Goal: Task Accomplishment & Management: Manage account settings

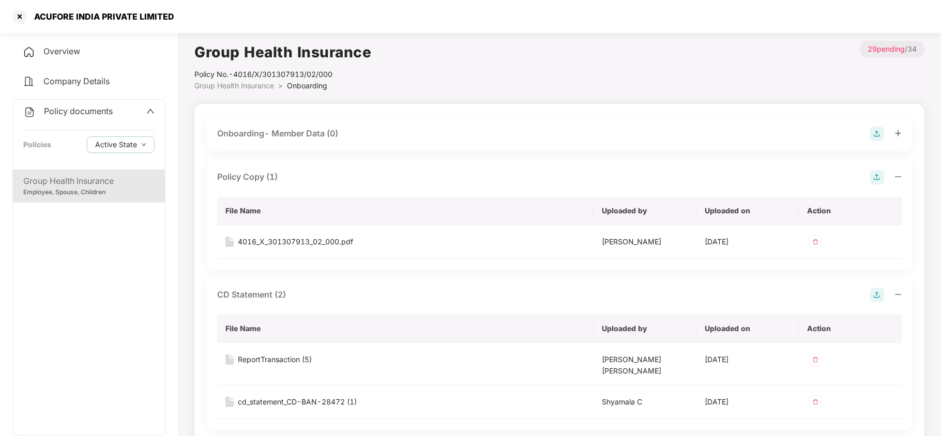
scroll to position [620, 0]
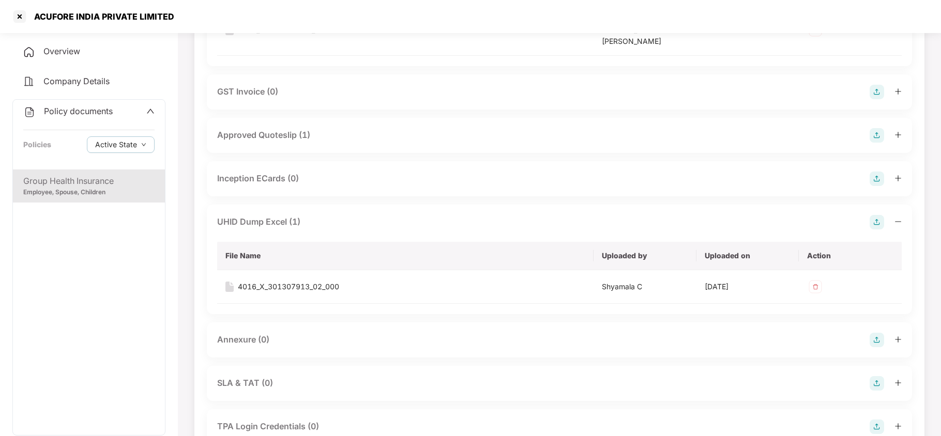
click at [75, 113] on span "Policy documents" at bounding box center [78, 111] width 69 height 10
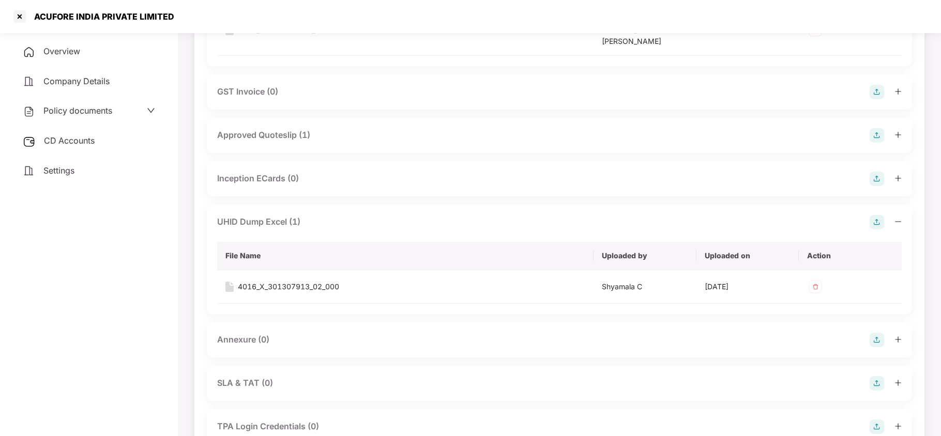
click at [65, 141] on span "CD Accounts" at bounding box center [69, 140] width 51 height 10
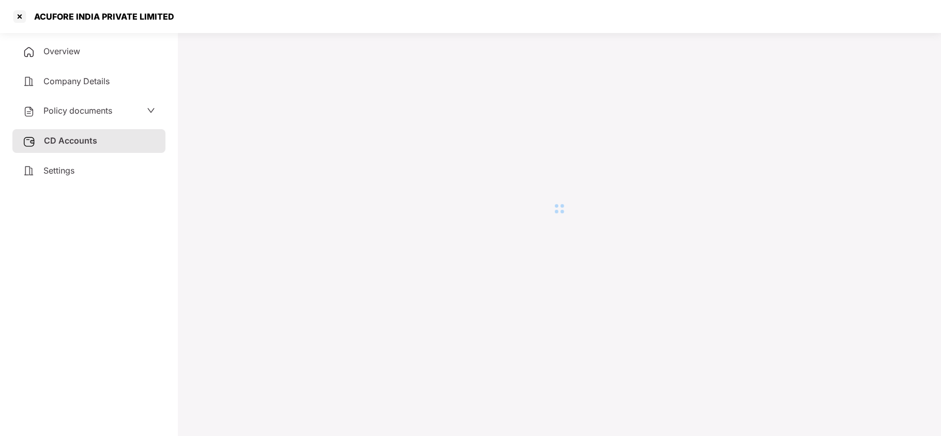
scroll to position [28, 0]
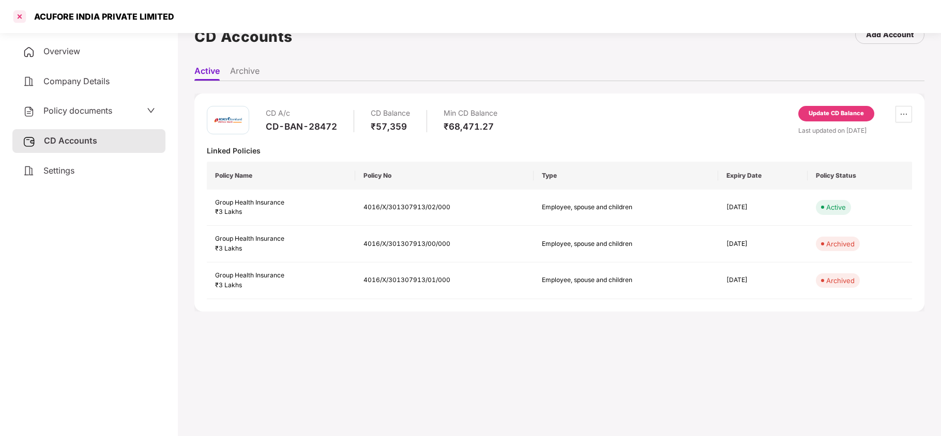
click at [22, 16] on div at bounding box center [19, 16] width 17 height 17
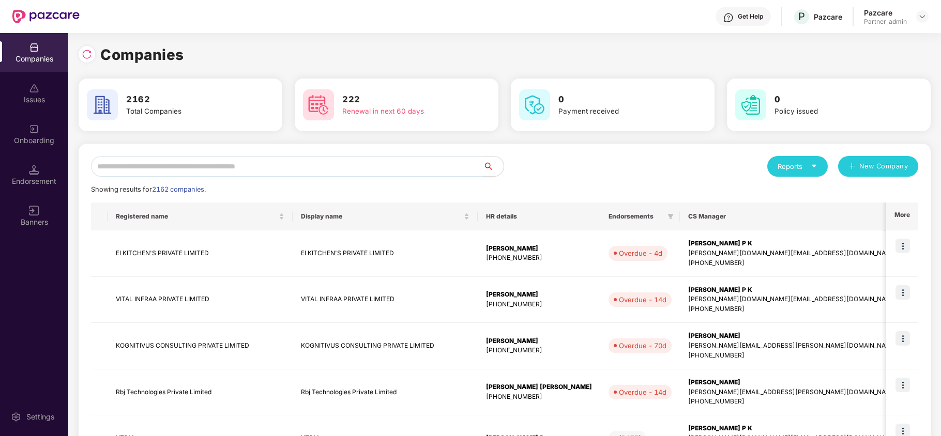
click at [186, 162] on input "text" at bounding box center [287, 166] width 392 height 21
paste input "******"
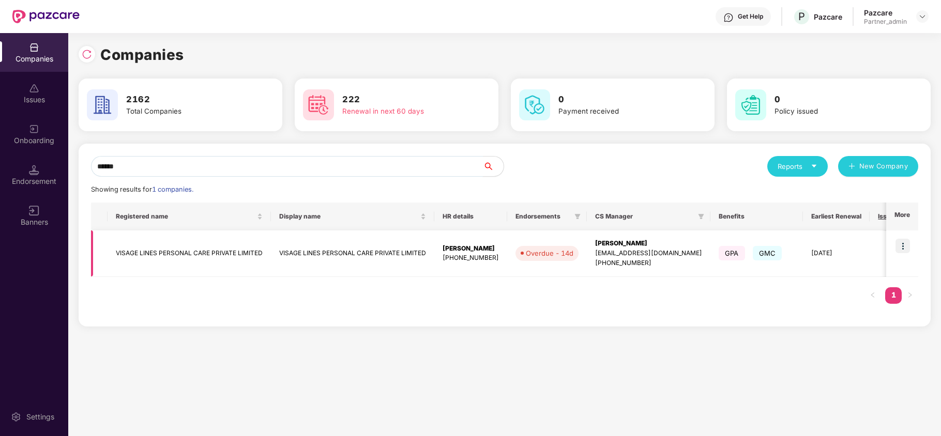
type input "******"
click at [146, 249] on td "VISAGE LINES PERSONAL CARE PRIVATE LIMITED" at bounding box center [189, 254] width 163 height 47
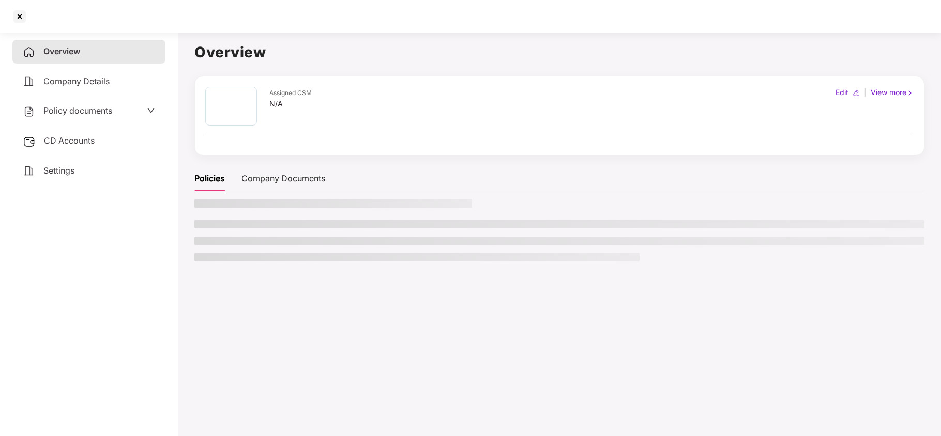
click at [69, 142] on span "CD Accounts" at bounding box center [69, 140] width 51 height 10
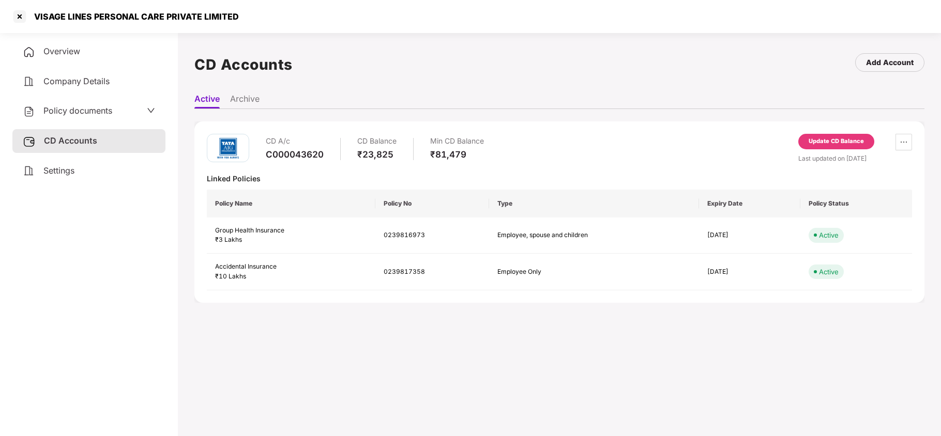
click at [815, 143] on div "Update CD Balance" at bounding box center [835, 141] width 55 height 9
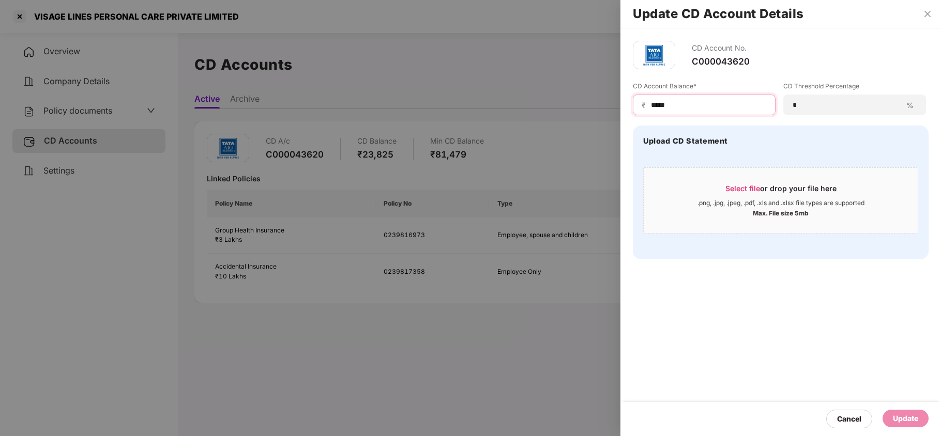
click at [723, 110] on input "*****" at bounding box center [708, 105] width 117 height 11
paste input "***"
type input "*****"
click at [908, 421] on div "Update" at bounding box center [905, 418] width 25 height 11
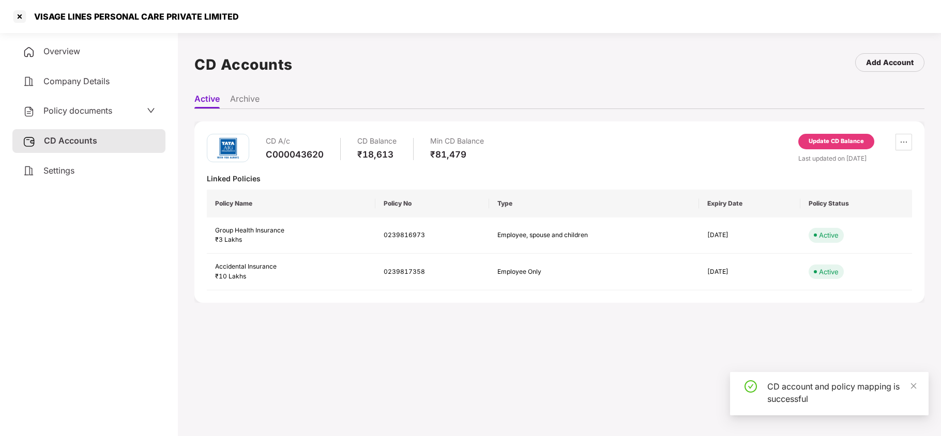
click at [99, 109] on span "Policy documents" at bounding box center [77, 110] width 69 height 10
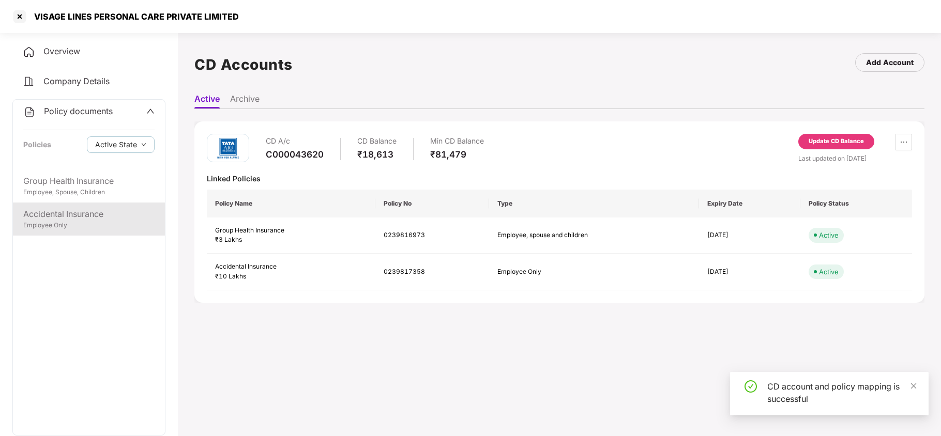
drag, startPoint x: 74, startPoint y: 226, endPoint x: 82, endPoint y: 213, distance: 14.8
click at [75, 221] on div "Employee Only" at bounding box center [88, 226] width 131 height 10
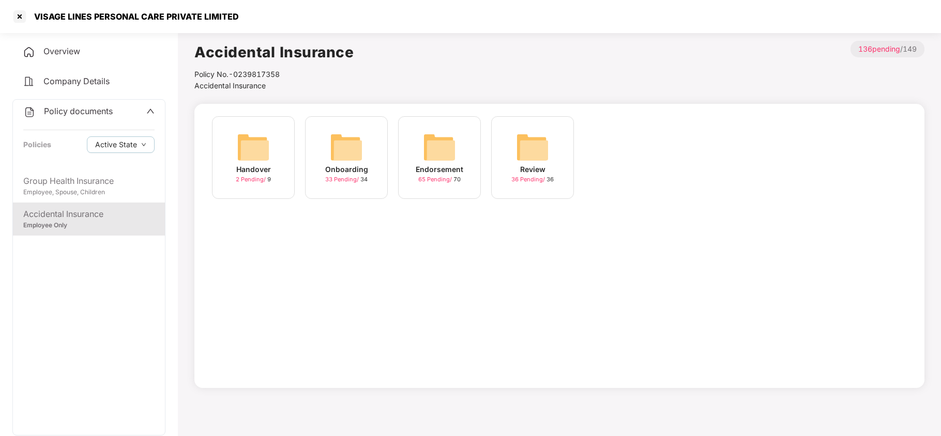
click at [437, 151] on img at bounding box center [439, 147] width 33 height 33
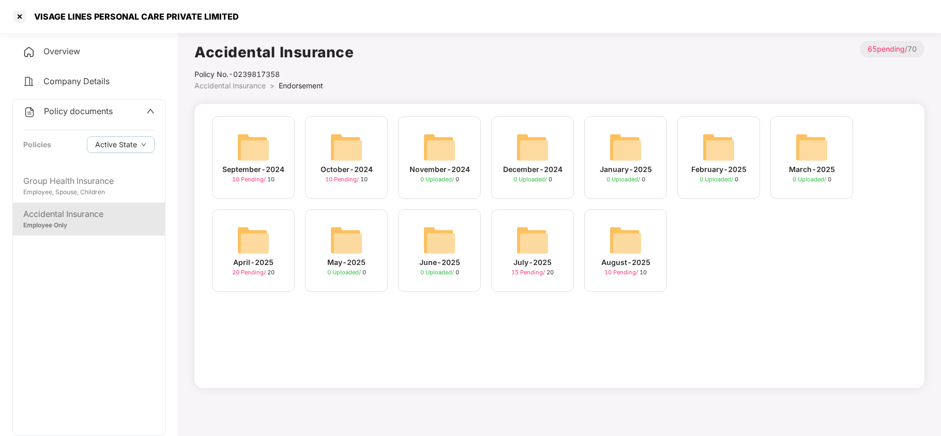
click at [612, 240] on img at bounding box center [625, 240] width 33 height 33
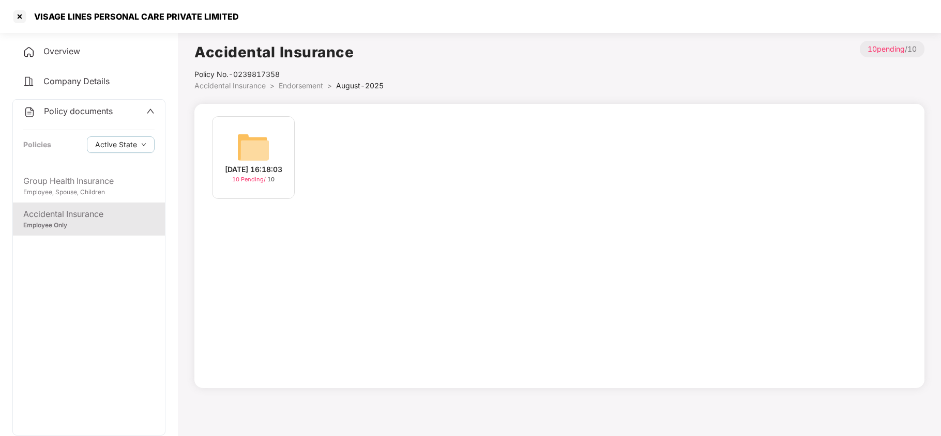
click at [262, 153] on img at bounding box center [253, 147] width 33 height 33
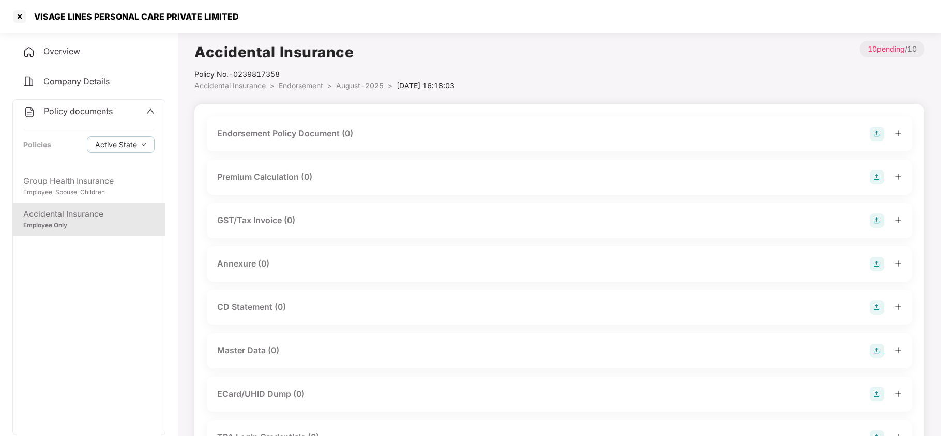
click at [880, 132] on img at bounding box center [876, 134] width 14 height 14
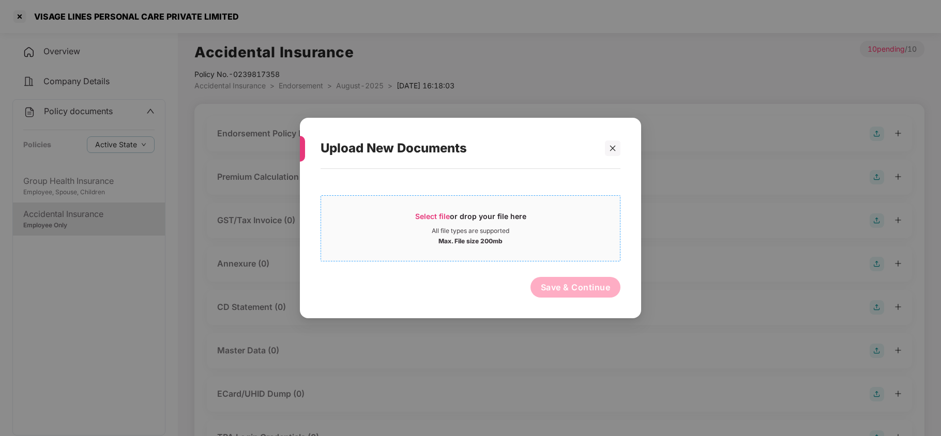
click at [438, 213] on span "Select file" at bounding box center [432, 216] width 35 height 9
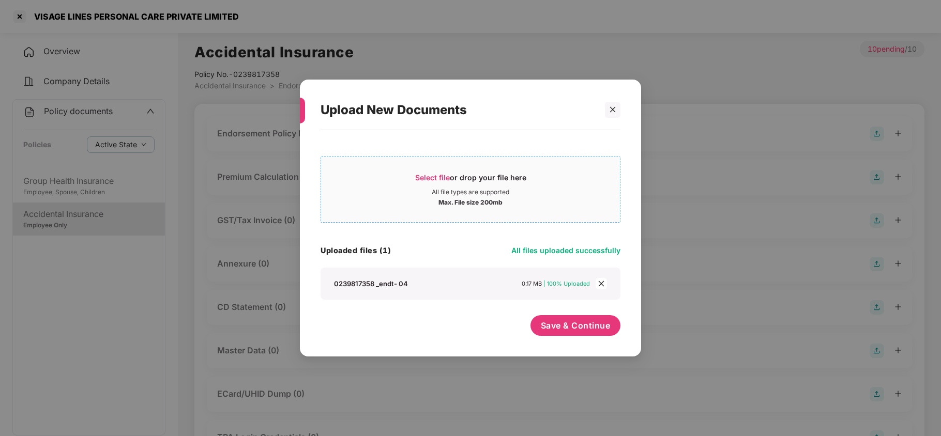
click at [438, 173] on span "Select file" at bounding box center [432, 177] width 35 height 9
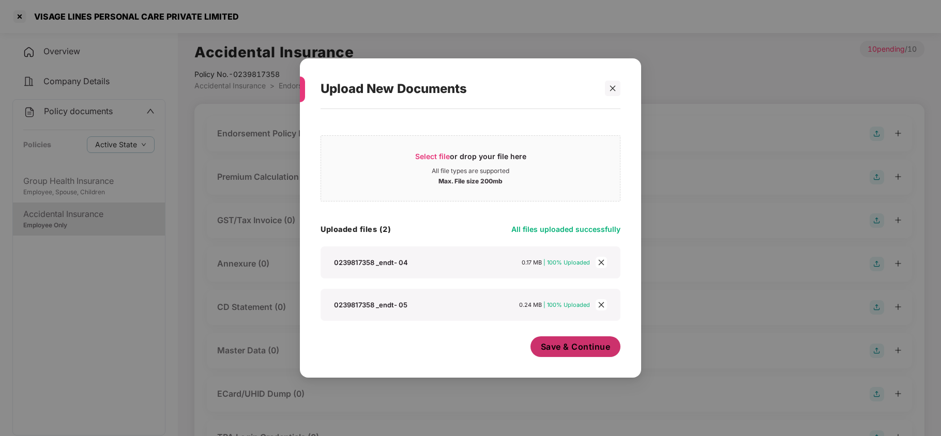
click at [578, 345] on span "Save & Continue" at bounding box center [576, 346] width 70 height 11
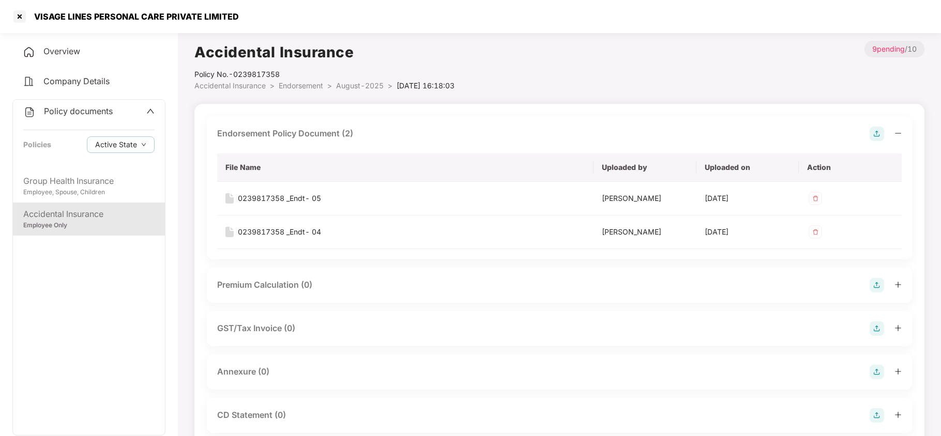
click at [877, 371] on img at bounding box center [876, 372] width 14 height 14
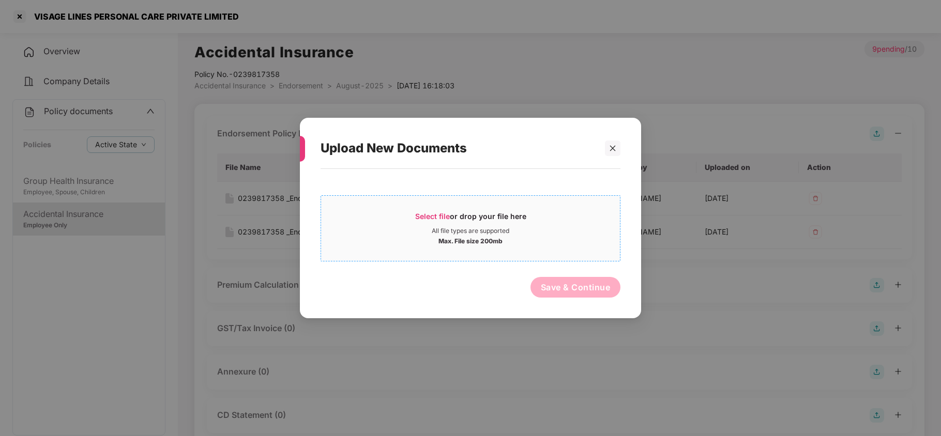
click at [441, 219] on span "Select file" at bounding box center [432, 216] width 35 height 9
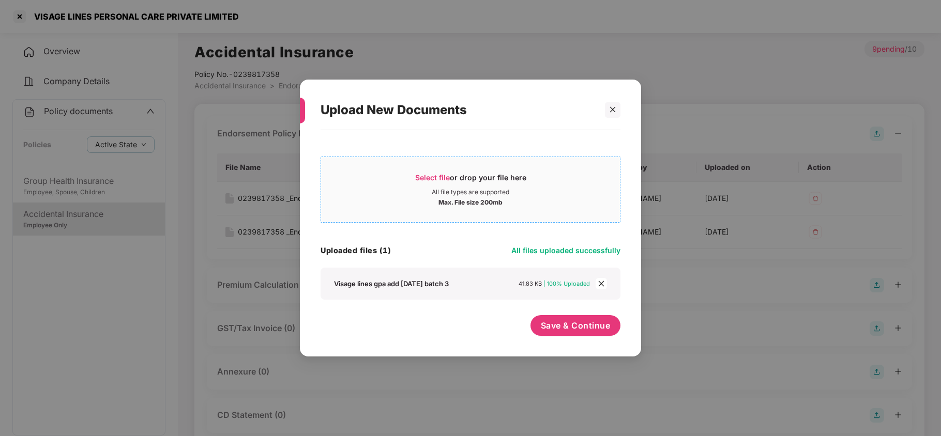
click at [428, 174] on span "Select file" at bounding box center [432, 177] width 35 height 9
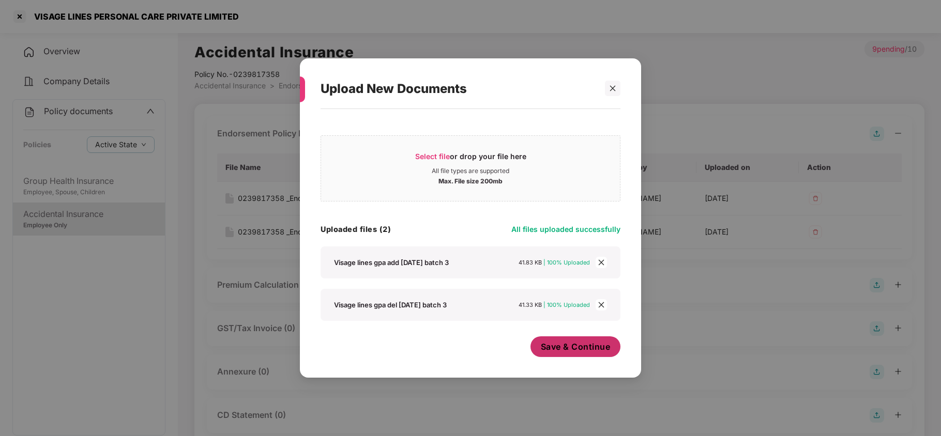
click at [559, 342] on span "Save & Continue" at bounding box center [576, 346] width 70 height 11
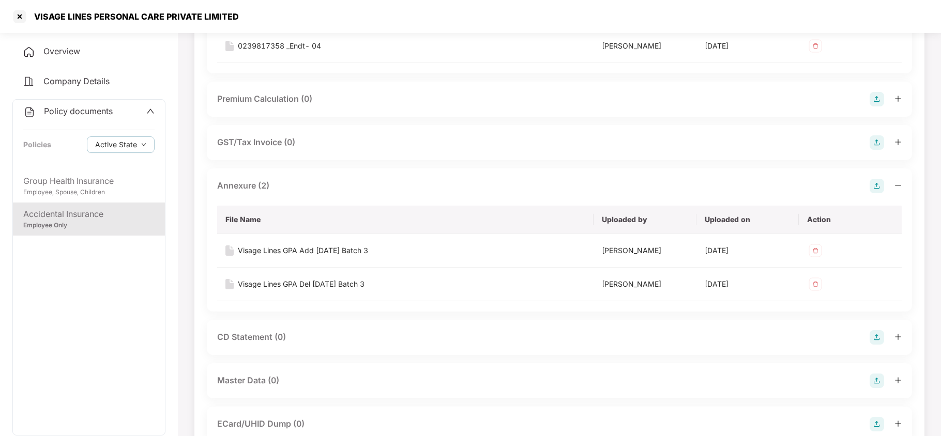
scroll to position [275, 0]
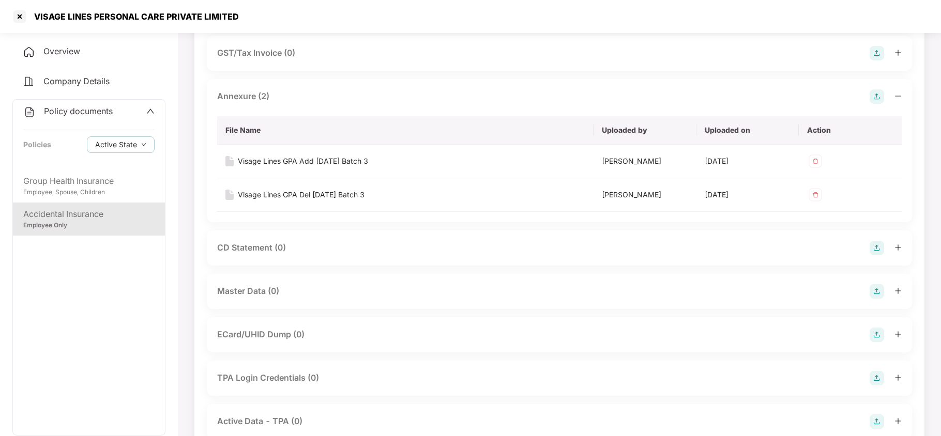
click at [875, 292] on img at bounding box center [876, 291] width 14 height 14
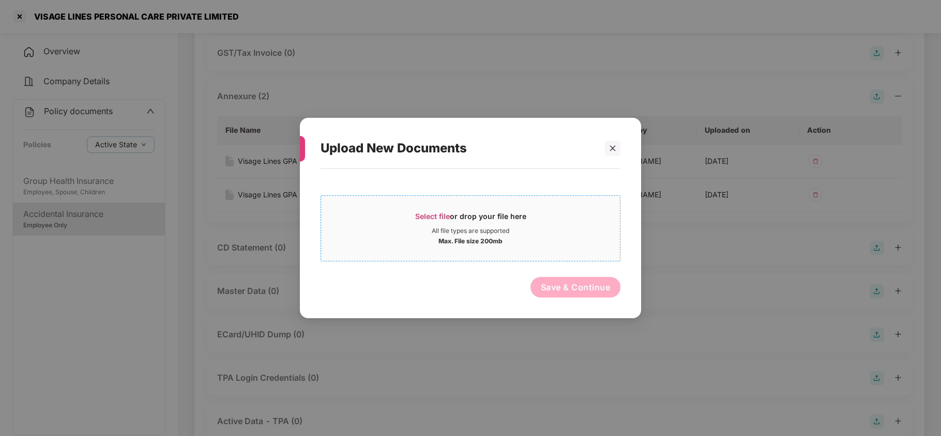
click at [433, 218] on span "Select file" at bounding box center [432, 216] width 35 height 9
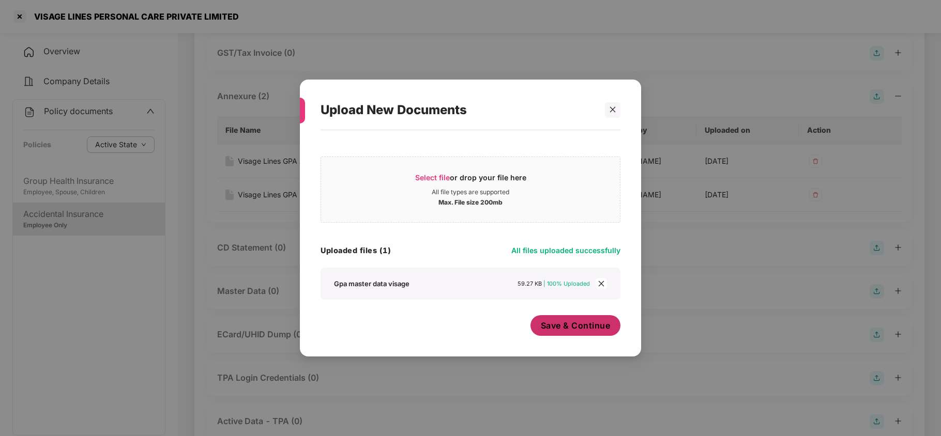
click at [569, 325] on span "Save & Continue" at bounding box center [576, 325] width 70 height 11
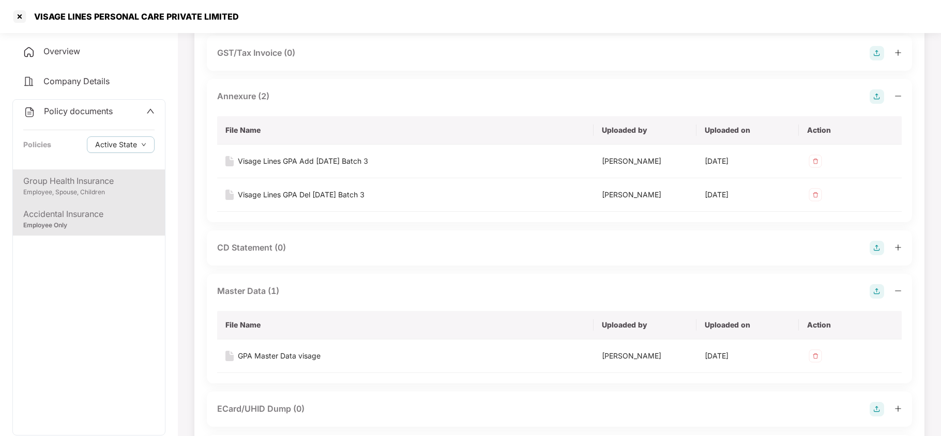
click at [98, 188] on div "Employee, Spouse, Children" at bounding box center [88, 193] width 131 height 10
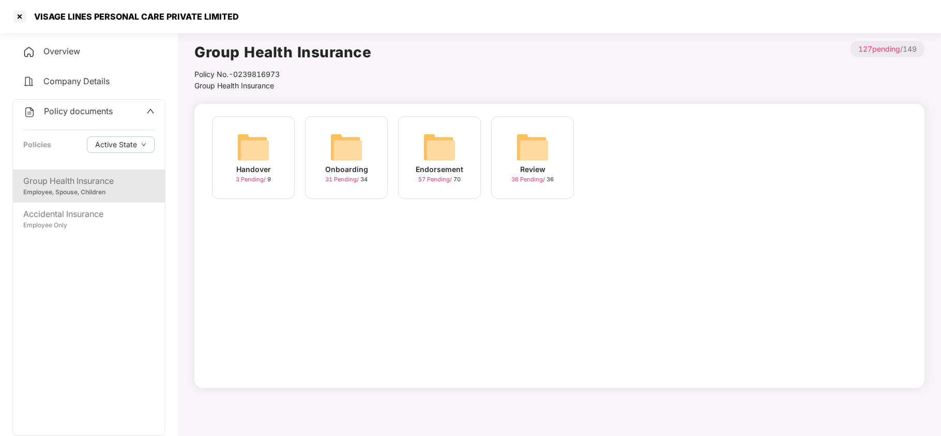
click at [435, 147] on img at bounding box center [439, 147] width 33 height 33
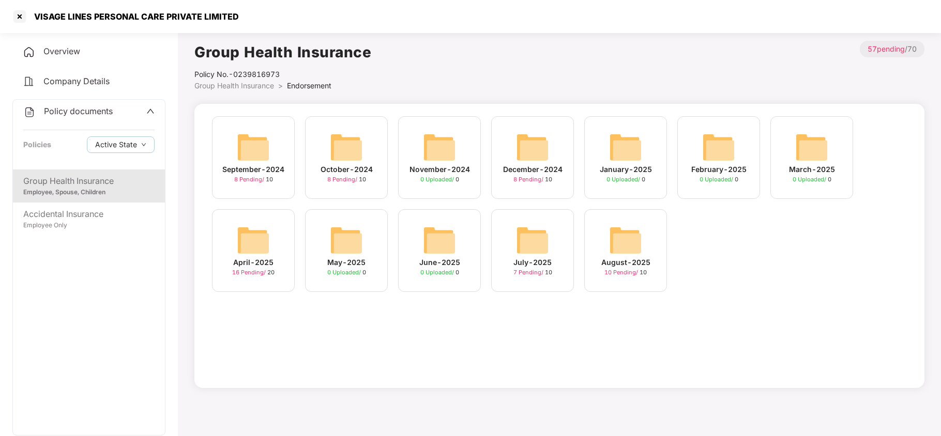
click at [633, 264] on div "August-2025" at bounding box center [625, 262] width 49 height 11
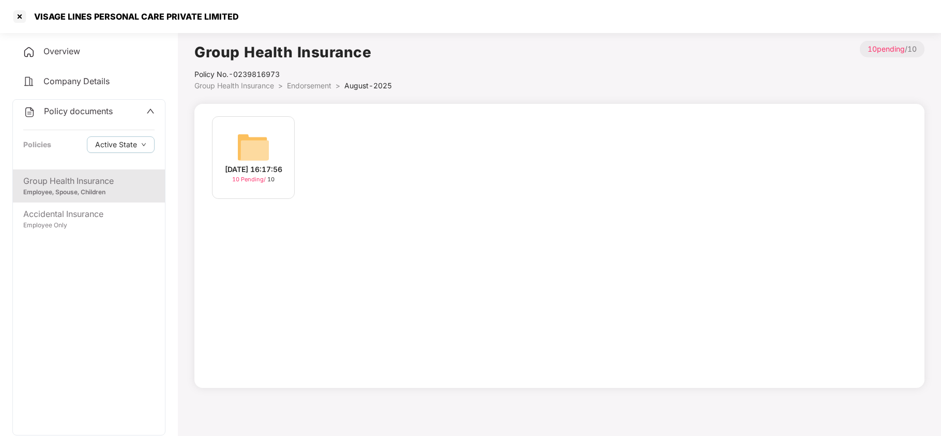
click at [256, 151] on img at bounding box center [253, 147] width 33 height 33
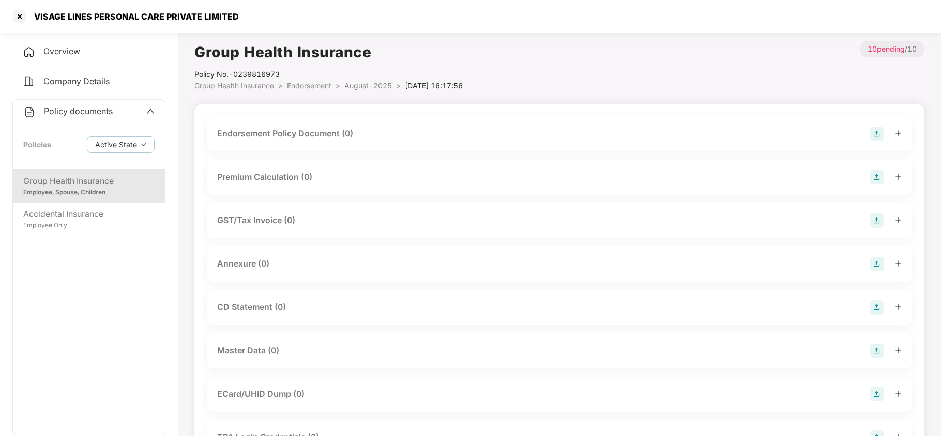
click at [878, 133] on img at bounding box center [876, 134] width 14 height 14
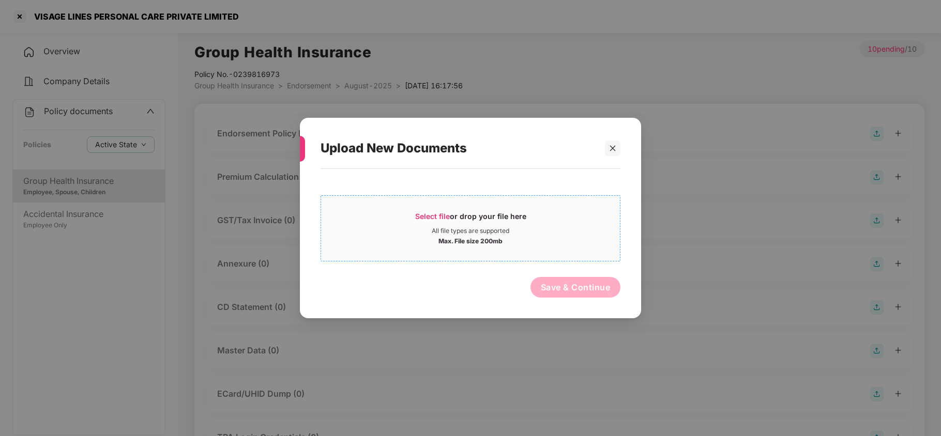
click at [427, 212] on span "Select file" at bounding box center [432, 216] width 35 height 9
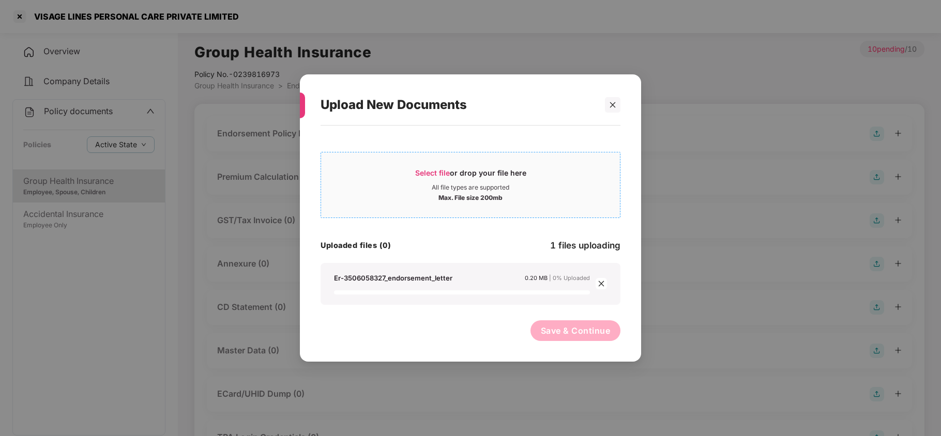
click at [423, 167] on span "Select file or drop your file here All file types are supported Max. File size …" at bounding box center [470, 185] width 299 height 50
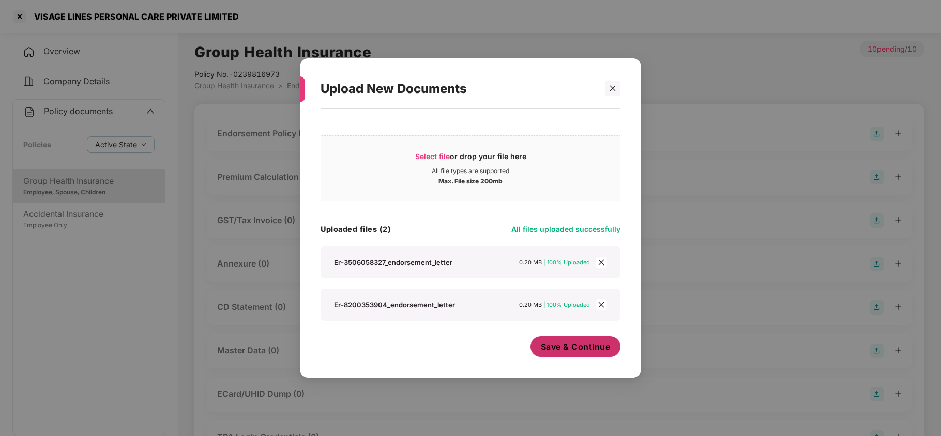
click at [571, 346] on span "Save & Continue" at bounding box center [576, 346] width 70 height 11
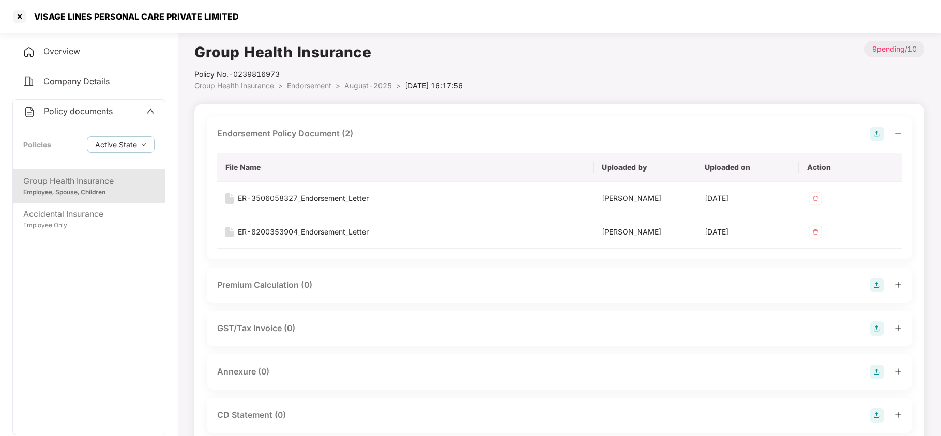
click at [876, 371] on img at bounding box center [876, 372] width 14 height 14
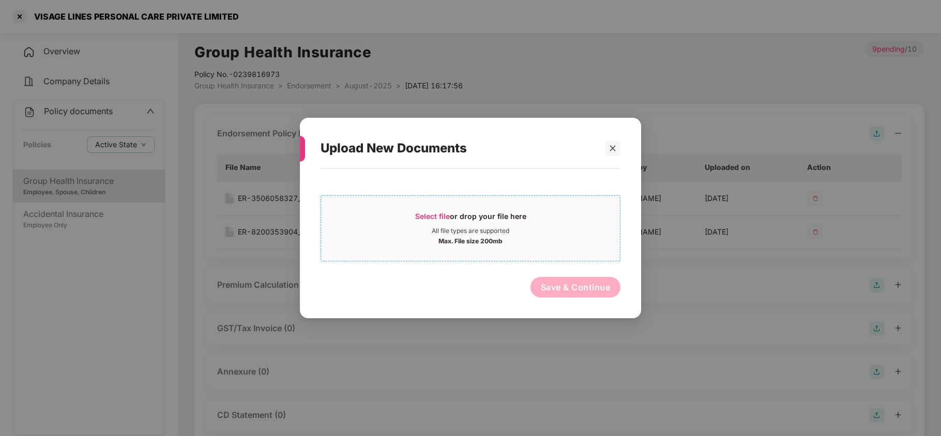
click at [441, 215] on span "Select file" at bounding box center [432, 216] width 35 height 9
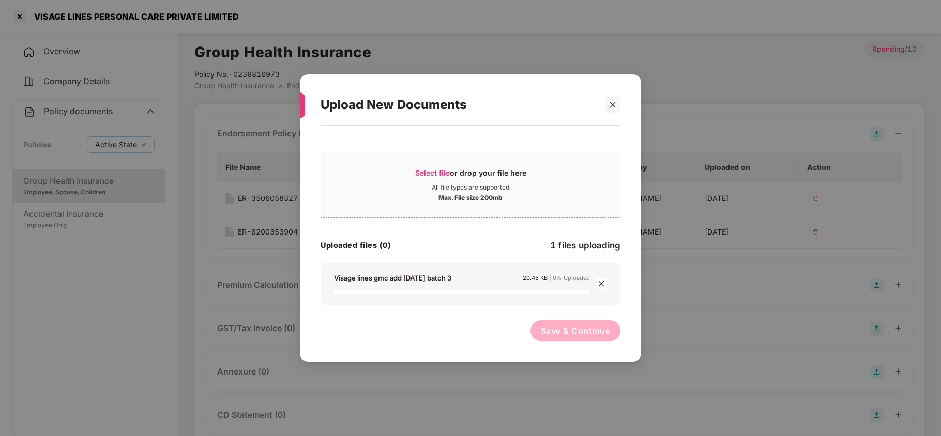
click at [435, 176] on span "Select file" at bounding box center [432, 172] width 35 height 9
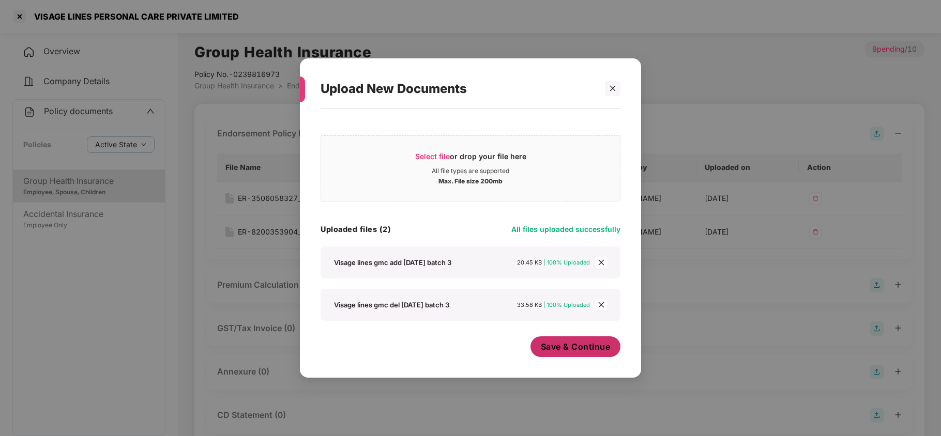
click at [581, 342] on span "Save & Continue" at bounding box center [576, 346] width 70 height 11
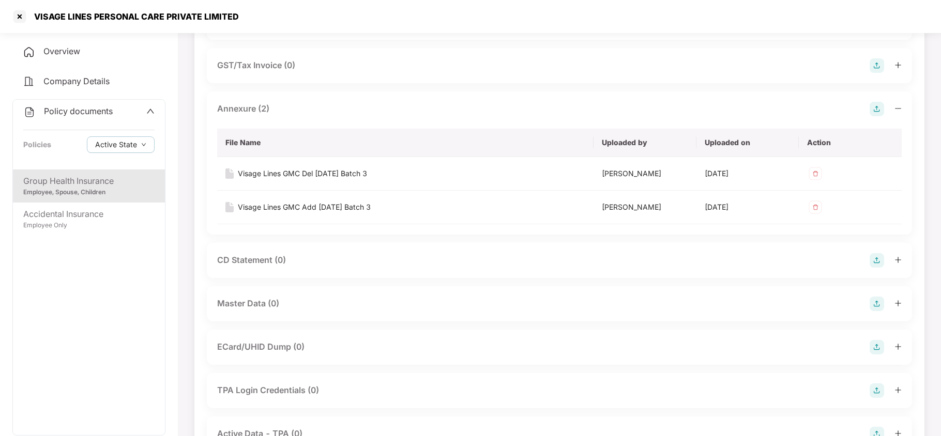
scroll to position [344, 0]
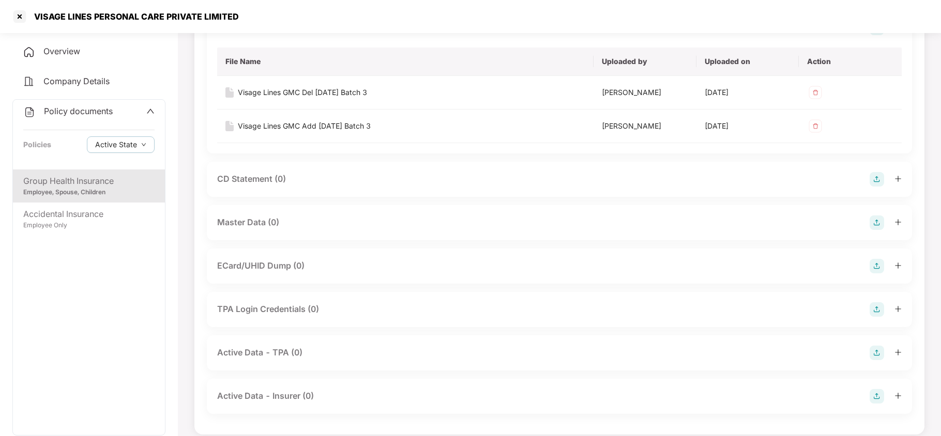
click at [879, 220] on img at bounding box center [876, 223] width 14 height 14
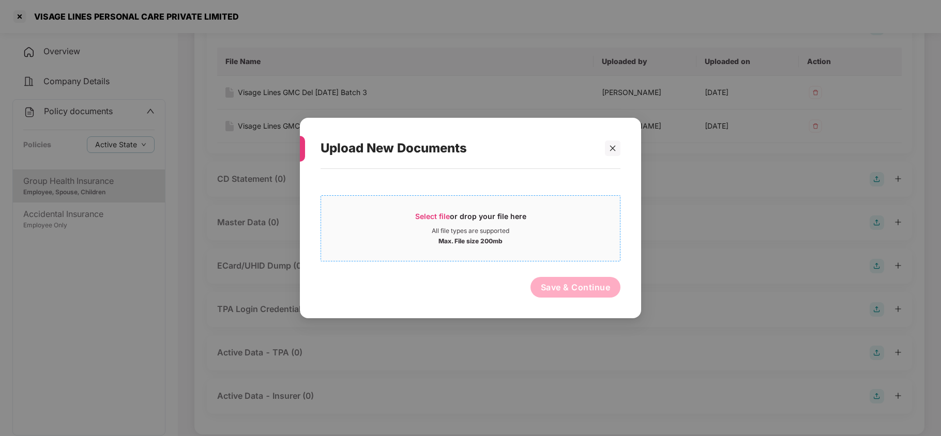
click at [422, 216] on span "Select file" at bounding box center [432, 216] width 35 height 9
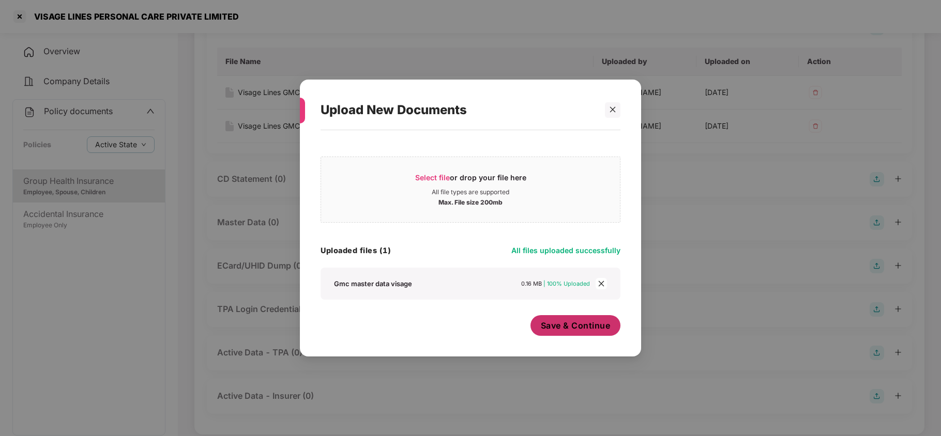
click at [571, 325] on span "Save & Continue" at bounding box center [576, 325] width 70 height 11
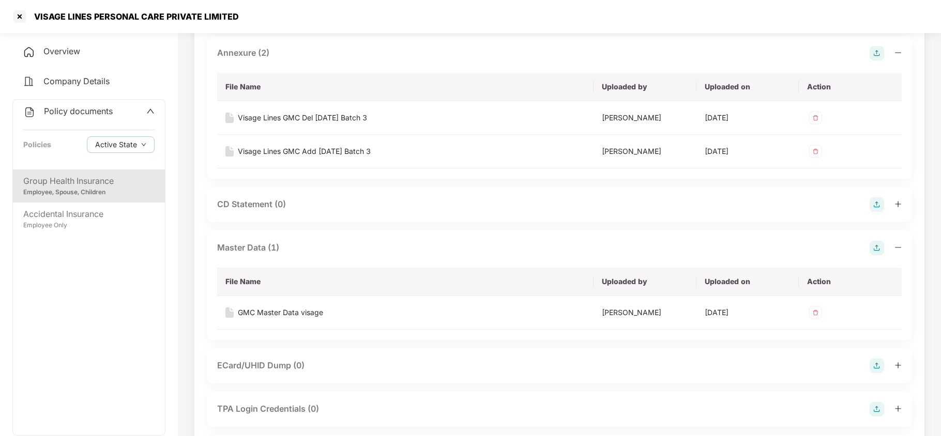
scroll to position [275, 0]
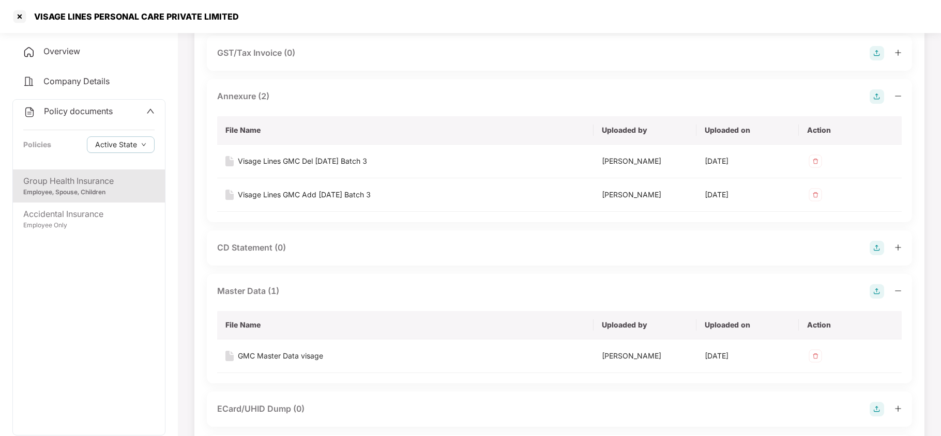
click at [43, 13] on div "VISAGE LINES PERSONAL CARE PRIVATE LIMITED" at bounding box center [133, 16] width 211 height 10
copy div "VISAGE"
click at [21, 14] on div at bounding box center [19, 16] width 17 height 17
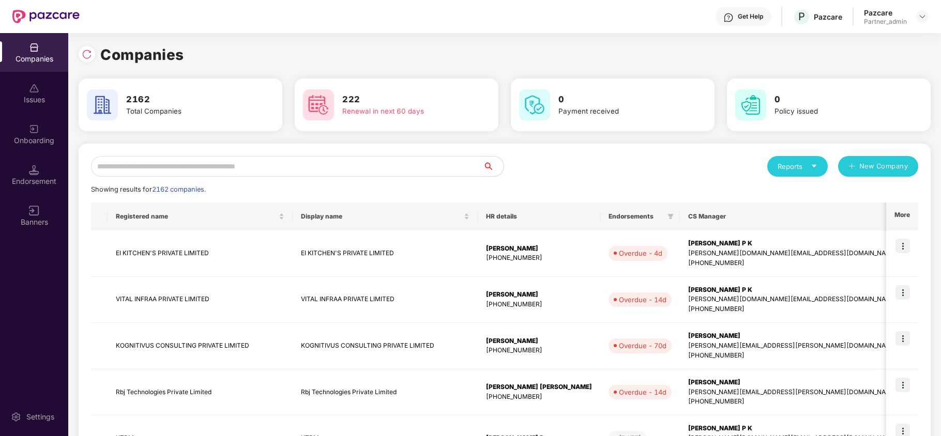
click at [231, 166] on input "text" at bounding box center [287, 166] width 392 height 21
paste input "******"
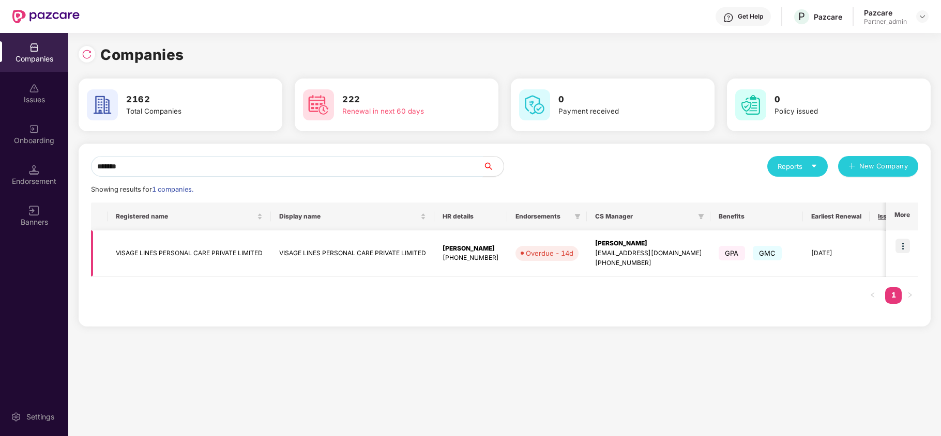
type input "******"
click at [906, 246] on img at bounding box center [902, 246] width 14 height 14
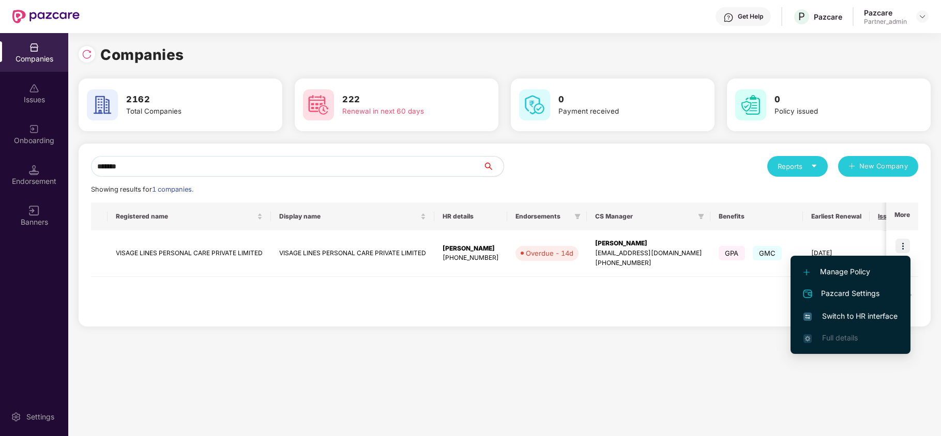
click at [862, 313] on span "Switch to HR interface" at bounding box center [850, 316] width 94 height 11
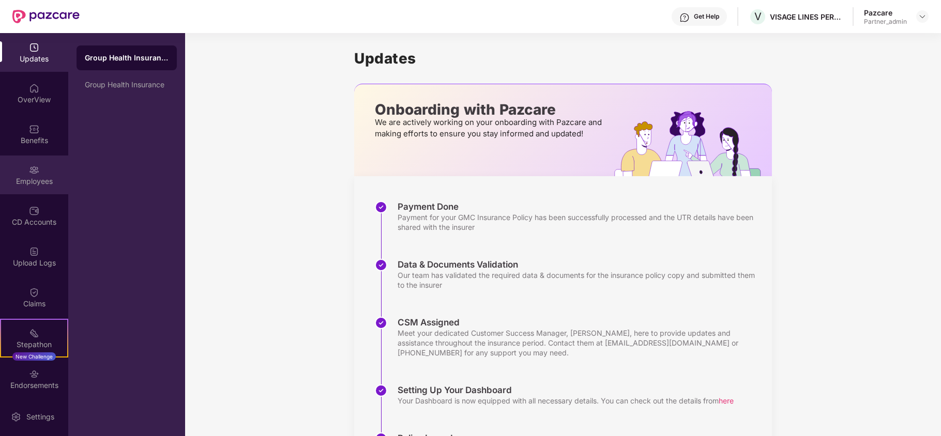
click at [29, 166] on img at bounding box center [34, 170] width 10 height 10
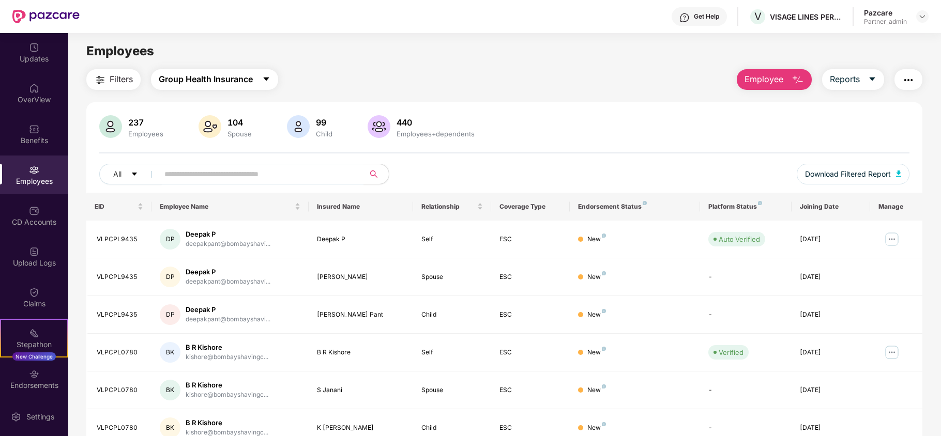
click at [179, 81] on span "Group Health Insurance" at bounding box center [206, 79] width 94 height 13
click at [122, 75] on span "Filters" at bounding box center [121, 79] width 23 height 13
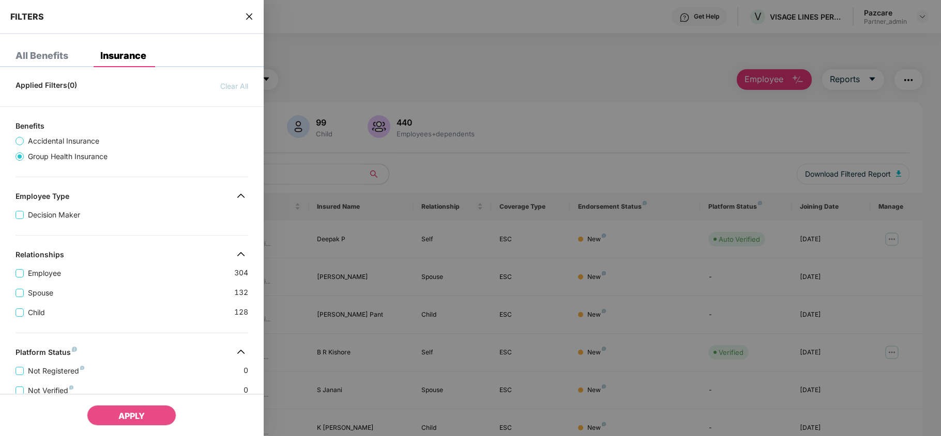
scroll to position [245, 0]
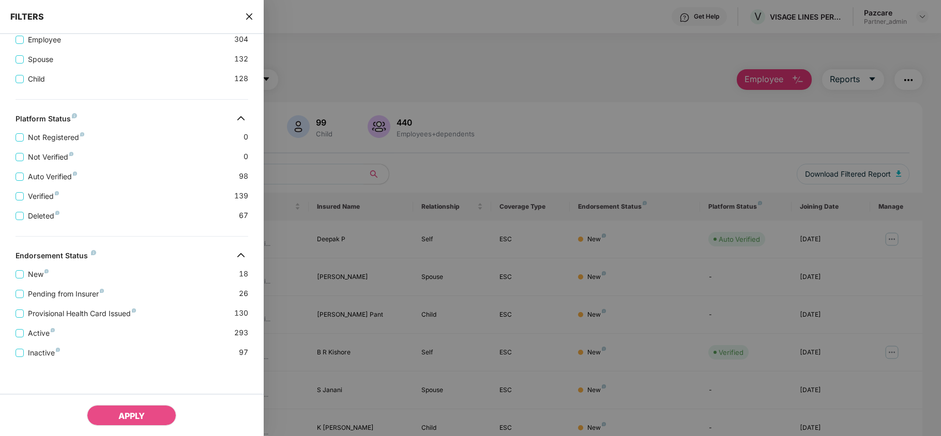
click at [250, 13] on icon "close" at bounding box center [249, 16] width 8 height 8
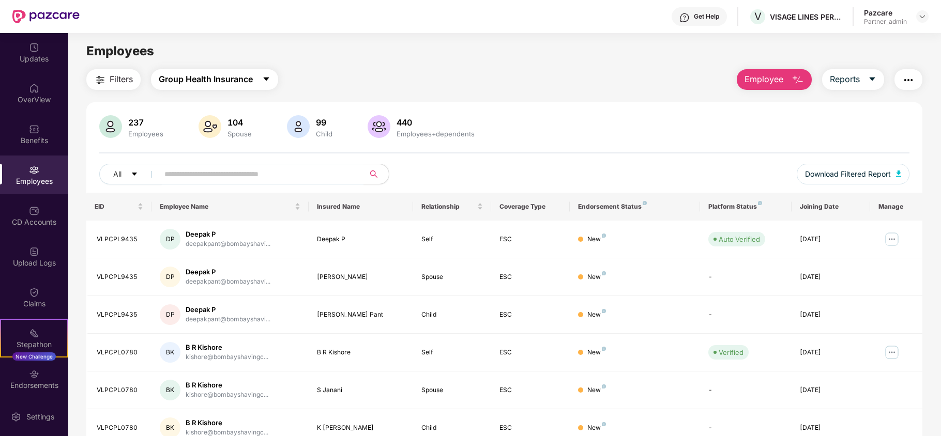
click at [197, 77] on span "Group Health Insurance" at bounding box center [206, 79] width 94 height 13
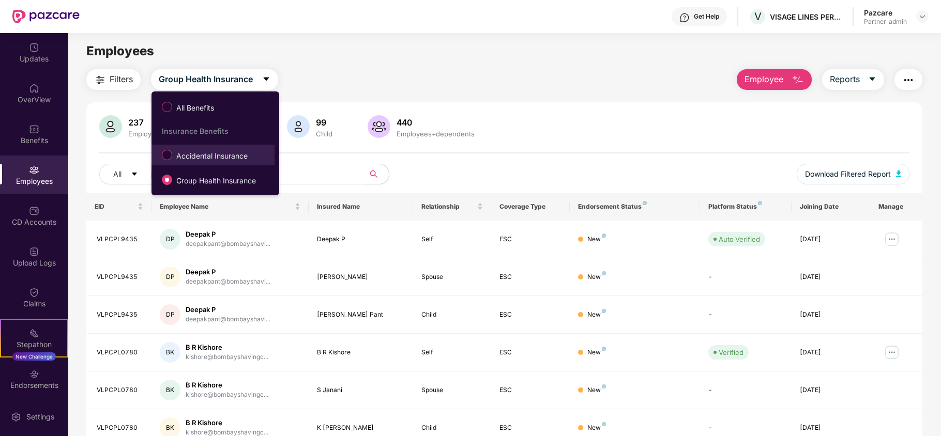
click at [194, 153] on span "Accidental Insurance" at bounding box center [212, 155] width 80 height 11
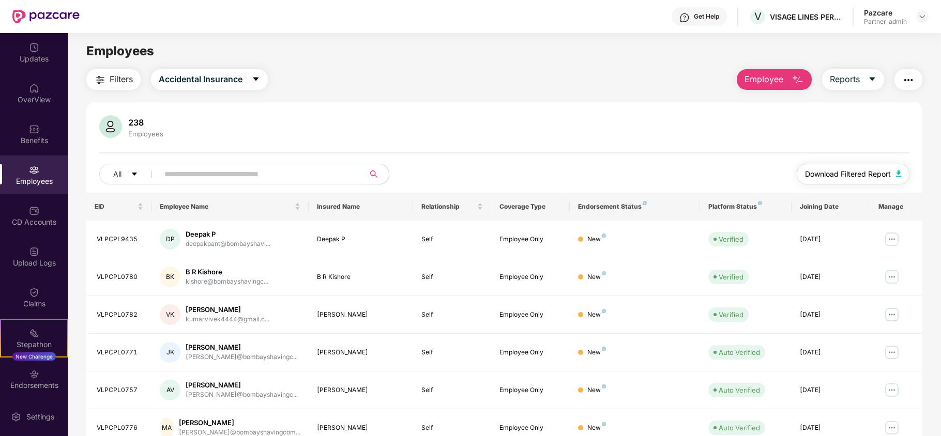
click at [828, 171] on span "Download Filtered Report" at bounding box center [848, 173] width 86 height 11
click at [907, 81] on img "button" at bounding box center [908, 80] width 12 height 12
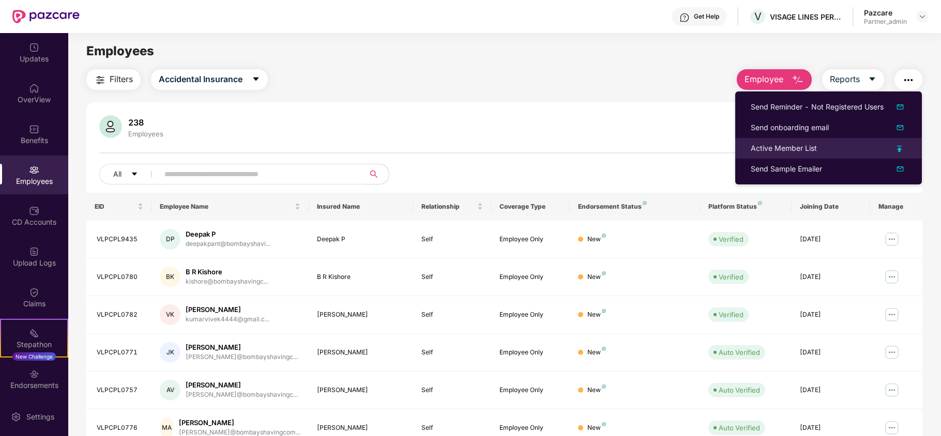
click at [783, 149] on div "Active Member List" at bounding box center [783, 148] width 66 height 11
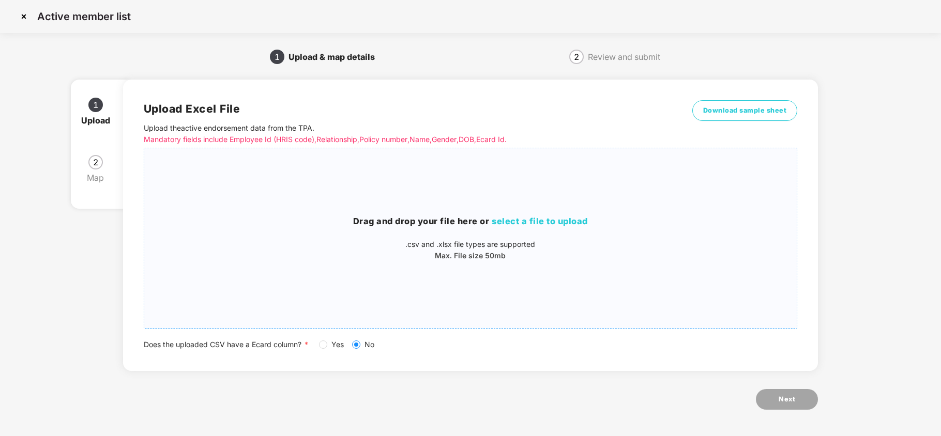
click at [546, 220] on span "select a file to upload" at bounding box center [540, 221] width 96 height 10
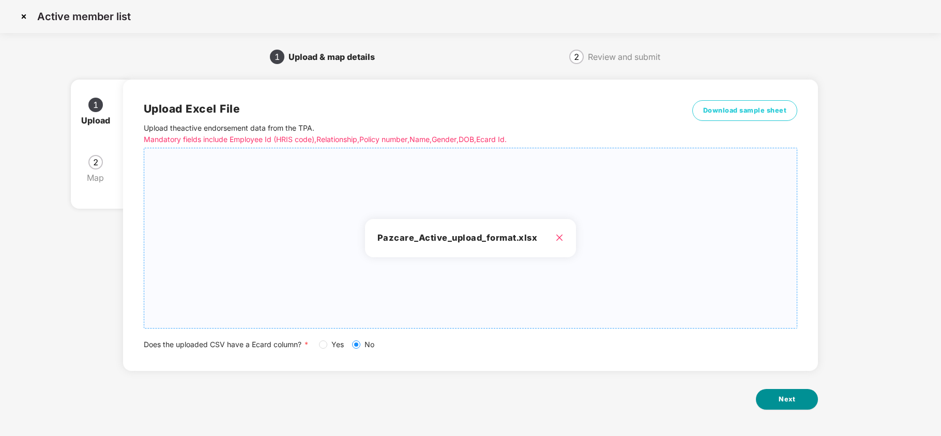
click at [788, 399] on span "Next" at bounding box center [786, 399] width 17 height 10
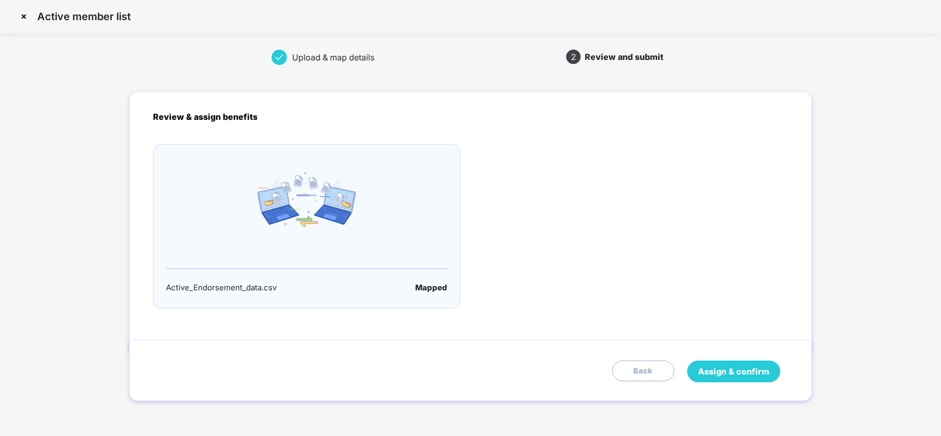
click at [748, 369] on span "Assign & confirm" at bounding box center [733, 371] width 71 height 13
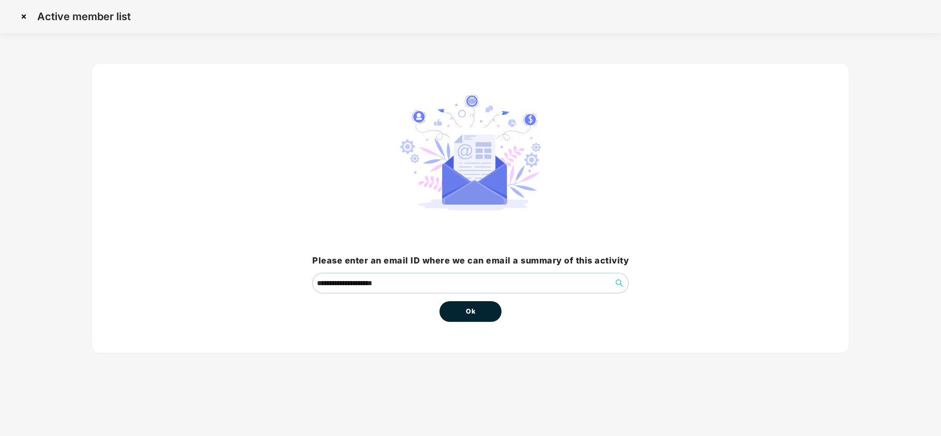
click at [474, 315] on span "Ok" at bounding box center [470, 311] width 9 height 10
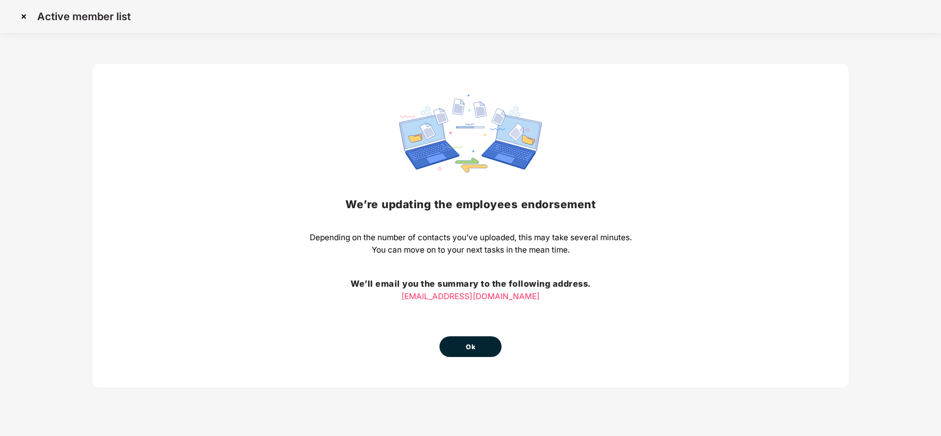
click at [457, 343] on button "Ok" at bounding box center [470, 346] width 62 height 21
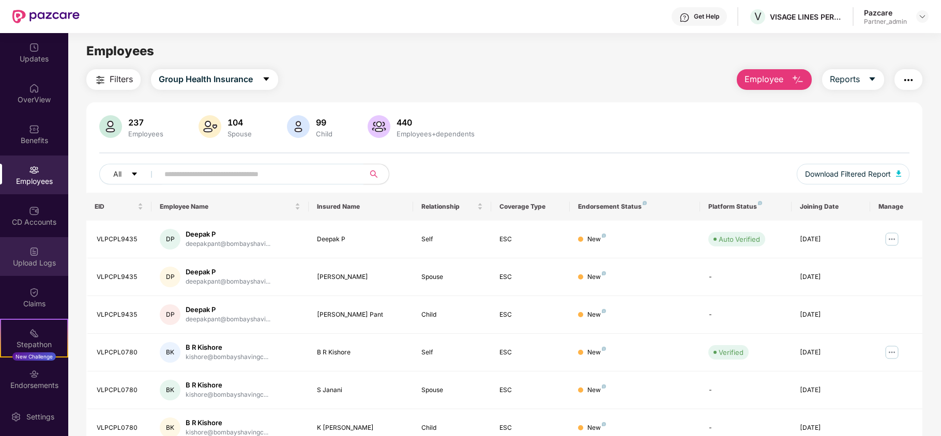
click at [32, 255] on img at bounding box center [34, 252] width 10 height 10
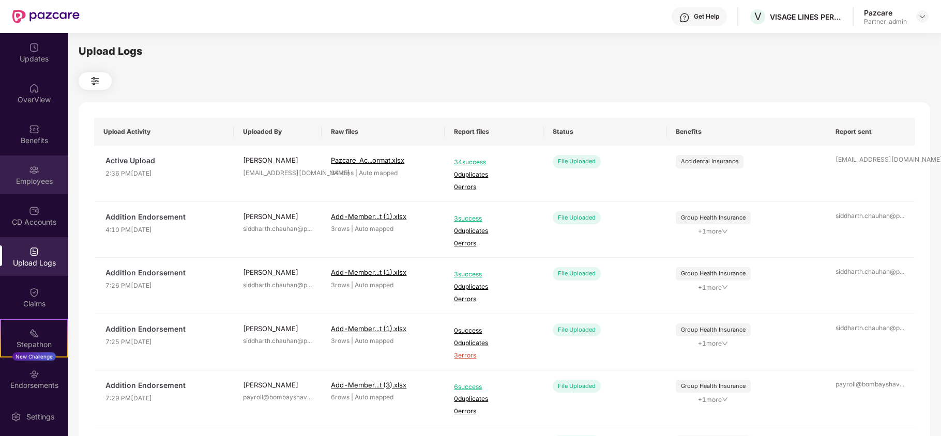
click at [18, 170] on div "Employees" at bounding box center [34, 175] width 68 height 39
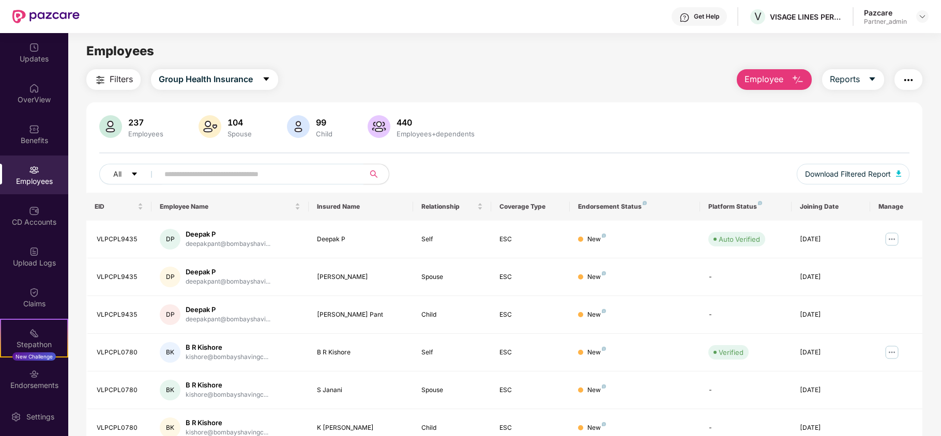
click at [901, 73] on button "button" at bounding box center [908, 79] width 28 height 21
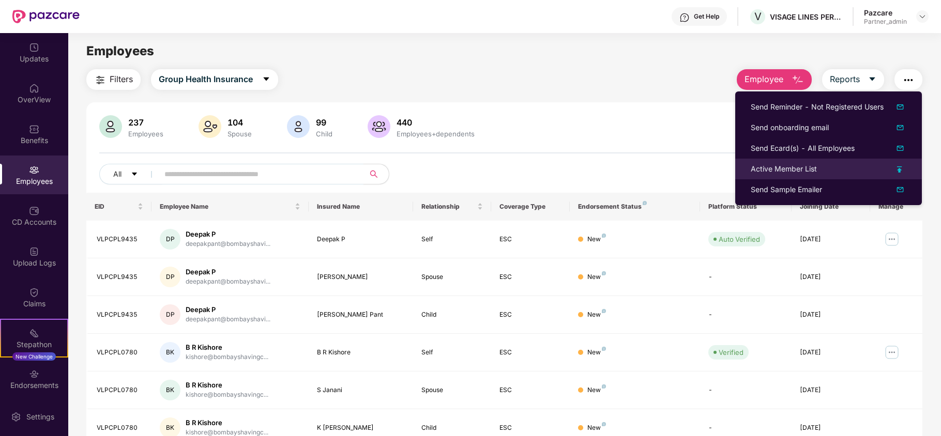
click at [768, 167] on div "Active Member List" at bounding box center [783, 168] width 66 height 11
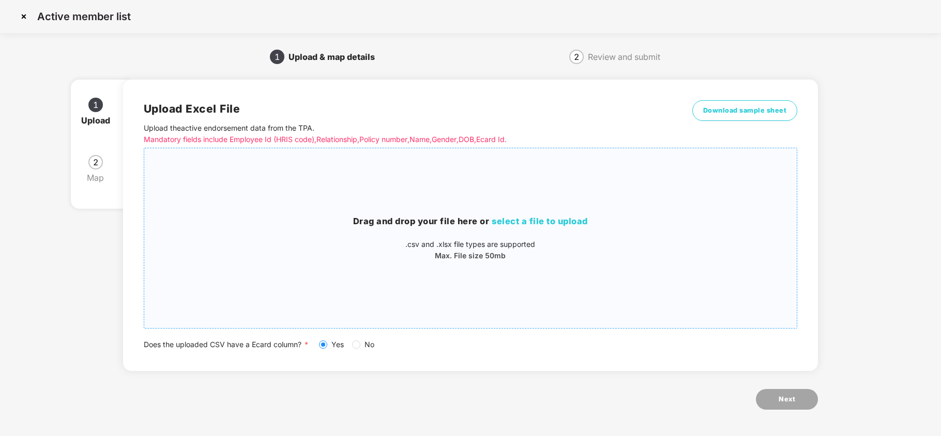
click at [551, 220] on span "select a file to upload" at bounding box center [540, 221] width 96 height 10
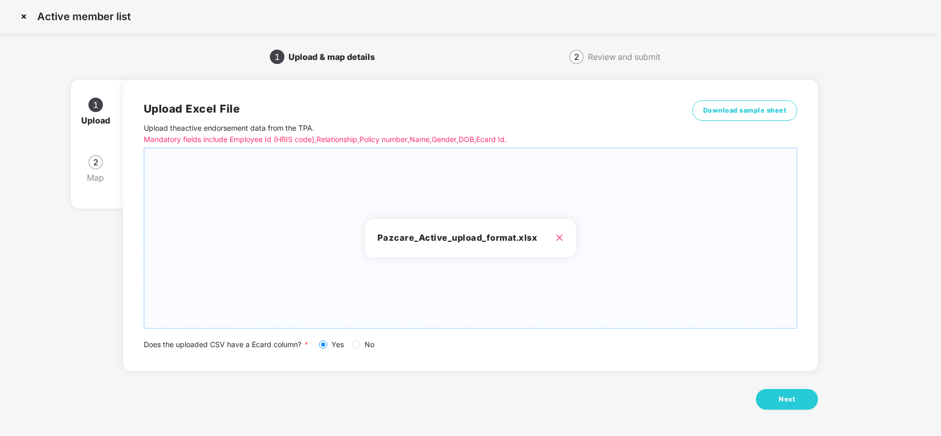
click at [788, 387] on div "Upload Excel File Upload the active endorsement data from the TPA . Mandatory f…" at bounding box center [470, 250] width 695 height 371
click at [786, 399] on span "Next" at bounding box center [786, 399] width 17 height 10
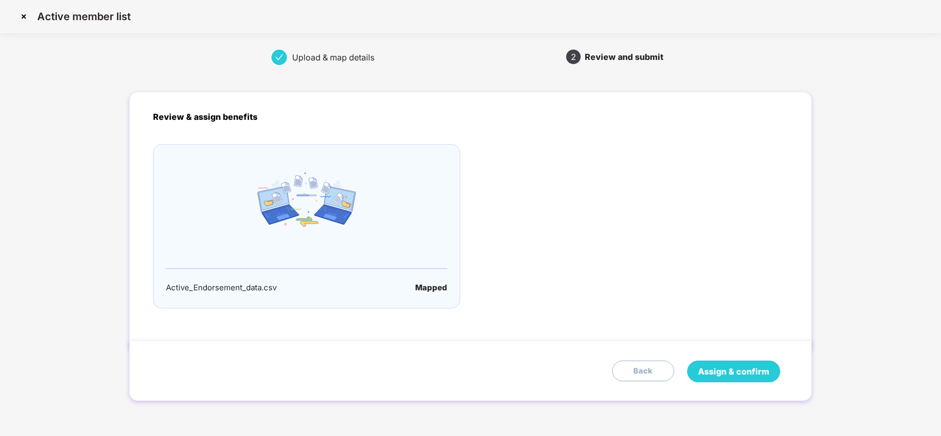
click at [724, 367] on span "Assign & confirm" at bounding box center [733, 371] width 71 height 13
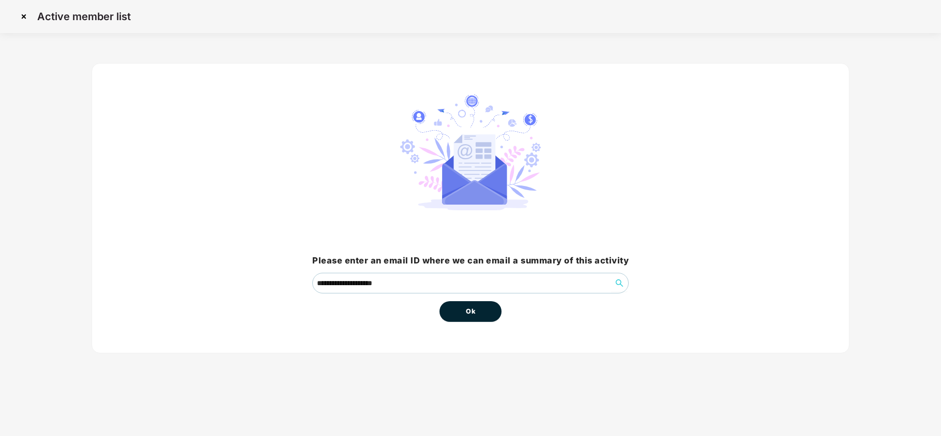
click at [470, 311] on span "Ok" at bounding box center [470, 311] width 9 height 10
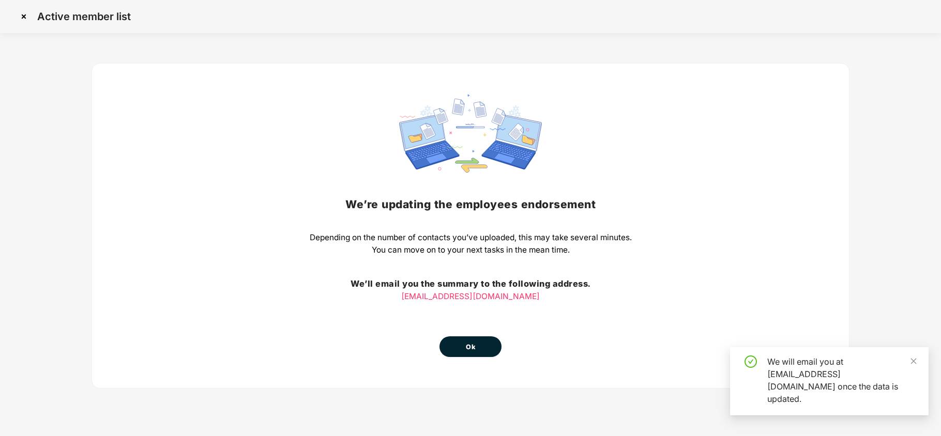
click at [474, 346] on span "Ok" at bounding box center [470, 347] width 9 height 10
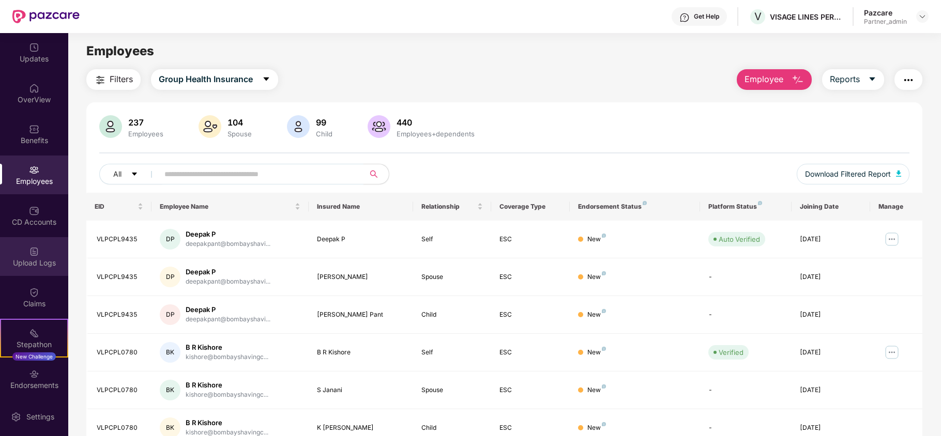
click at [24, 265] on div "Upload Logs" at bounding box center [34, 263] width 68 height 10
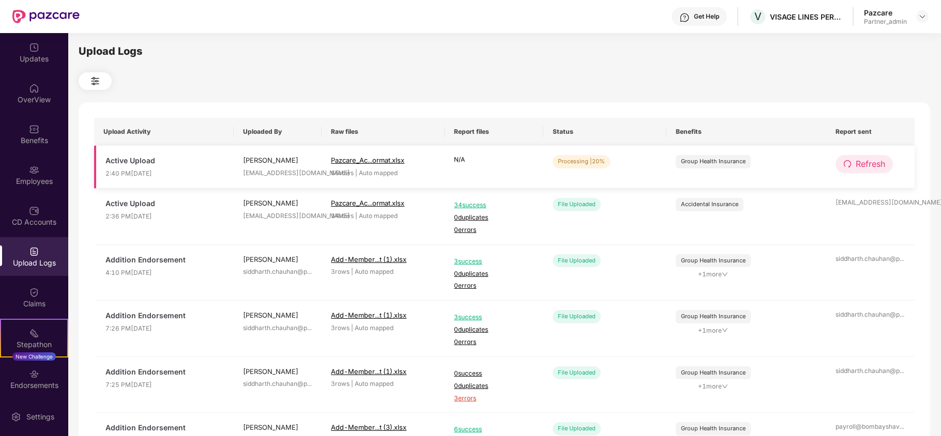
click at [865, 162] on span "Refresh" at bounding box center [869, 164] width 29 height 13
click at [875, 162] on span "Refresh" at bounding box center [869, 164] width 29 height 13
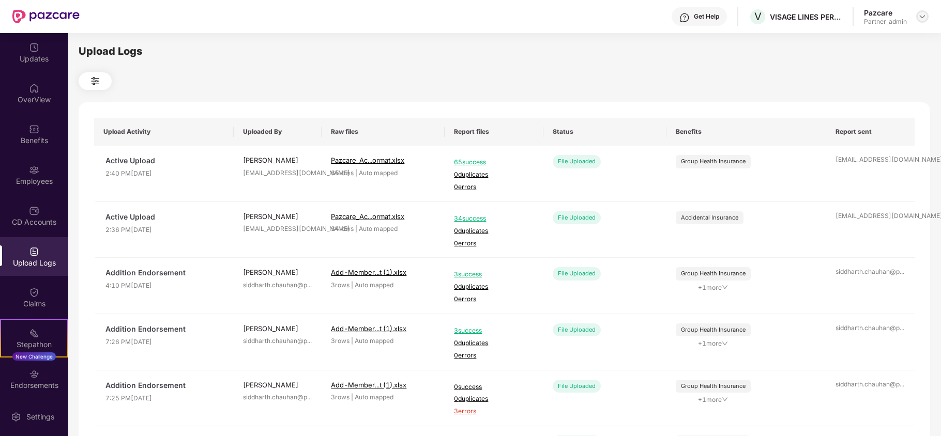
click at [918, 13] on img at bounding box center [922, 16] width 8 height 8
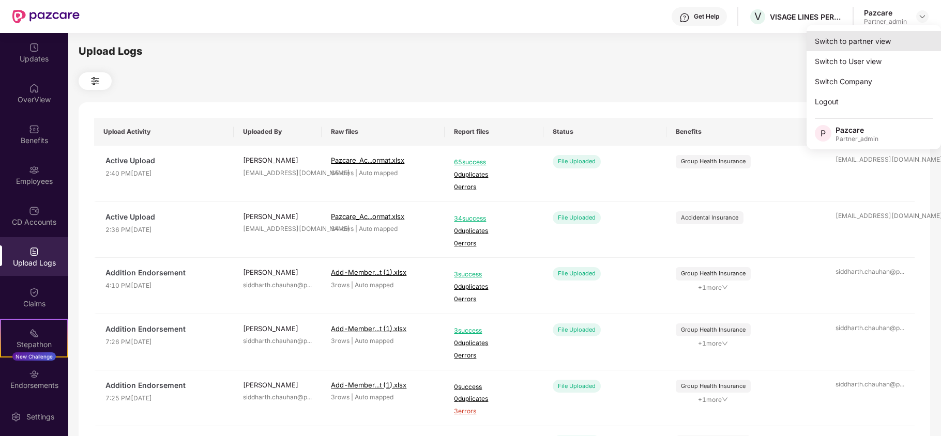
click at [892, 35] on div "Switch to partner view" at bounding box center [873, 41] width 134 height 20
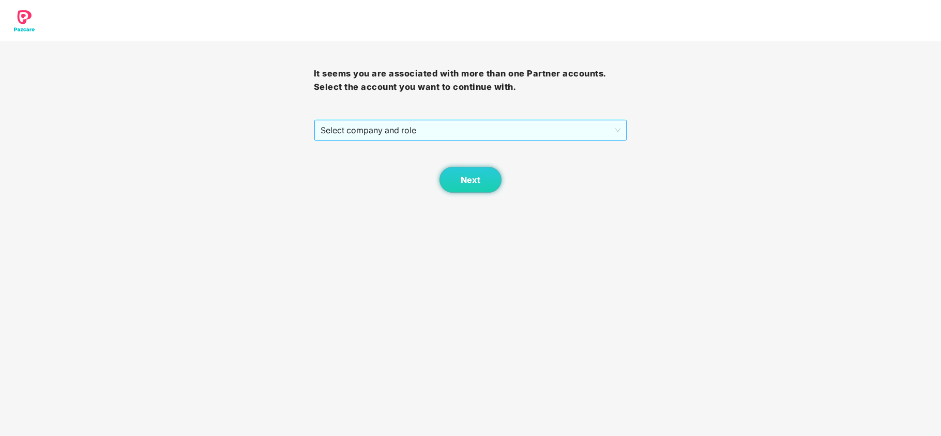
click at [367, 131] on span "Select company and role" at bounding box center [470, 130] width 300 height 20
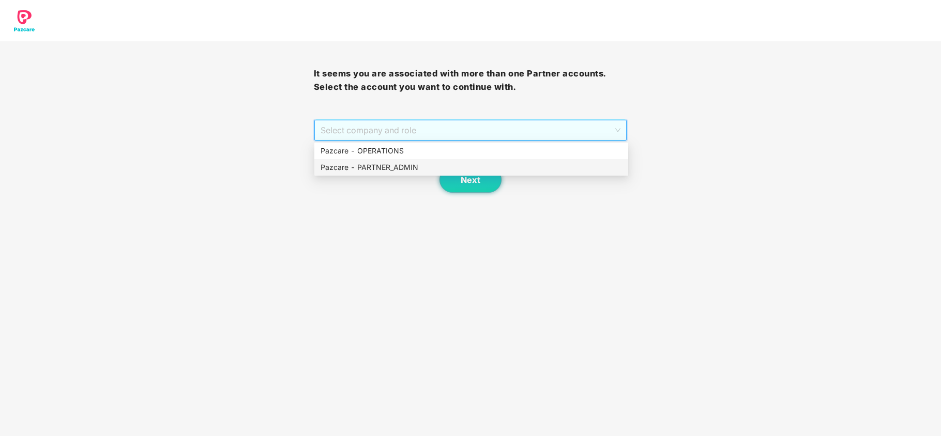
click at [360, 166] on div "Pazcare - PARTNER_ADMIN" at bounding box center [470, 167] width 301 height 11
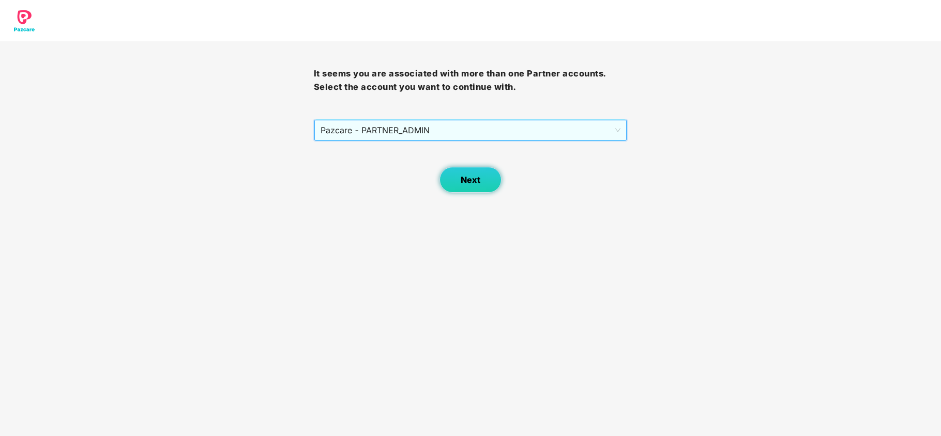
click at [464, 189] on button "Next" at bounding box center [470, 180] width 62 height 26
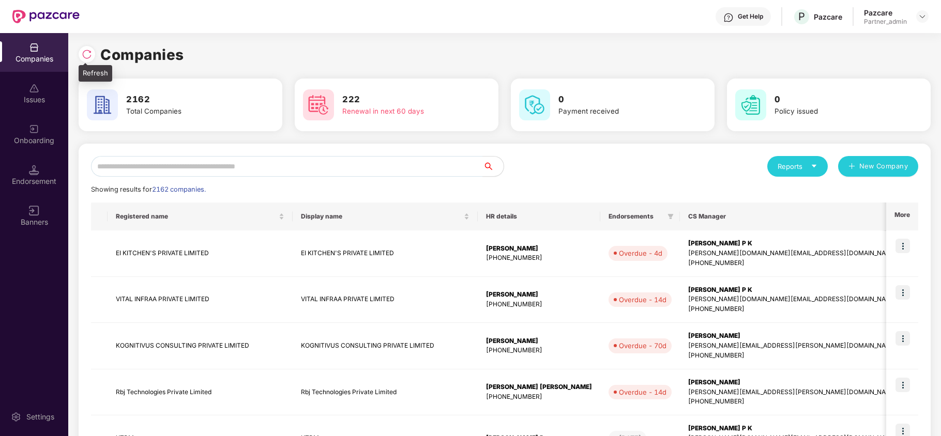
click at [84, 54] on img at bounding box center [87, 54] width 10 height 10
click at [277, 168] on input "text" at bounding box center [287, 166] width 392 height 21
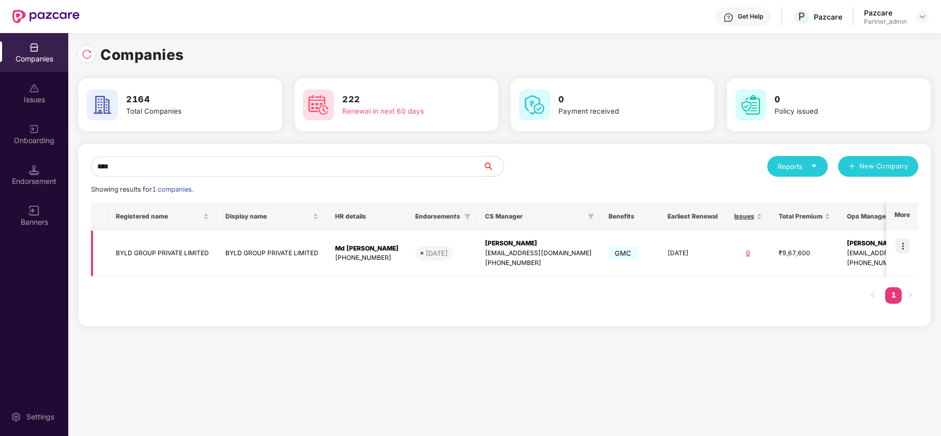
type input "****"
click at [902, 244] on img at bounding box center [902, 246] width 14 height 14
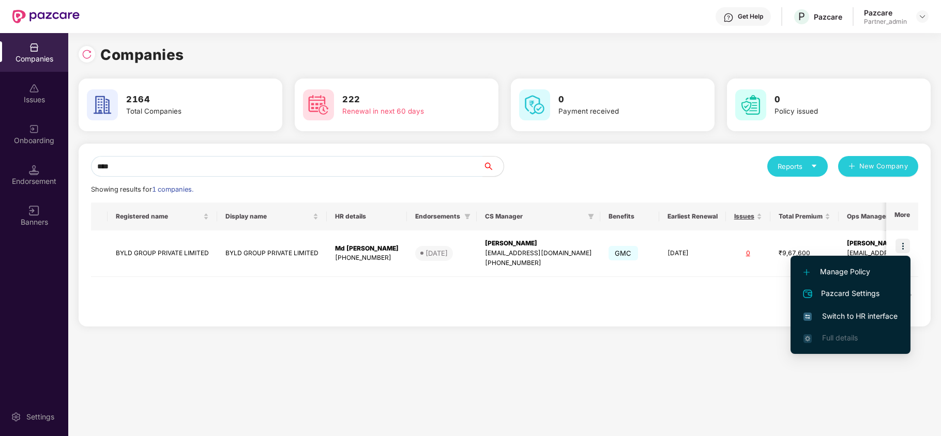
click at [866, 312] on span "Switch to HR interface" at bounding box center [850, 316] width 94 height 11
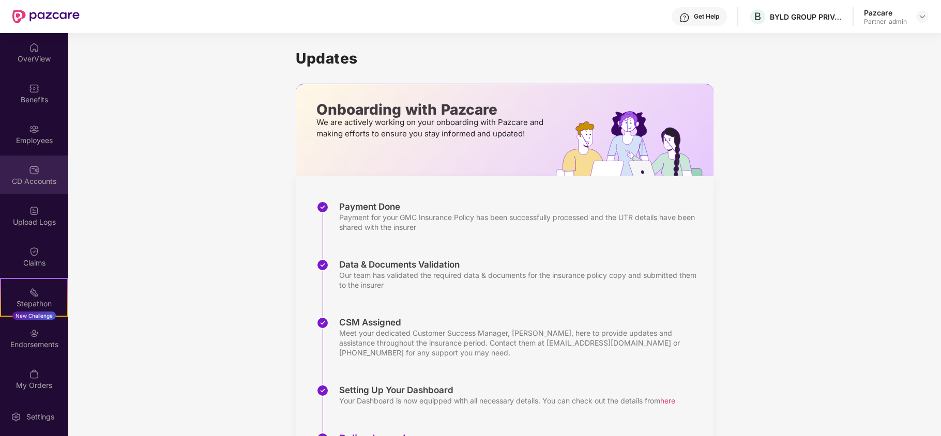
click at [6, 193] on div "CD Accounts" at bounding box center [34, 175] width 68 height 39
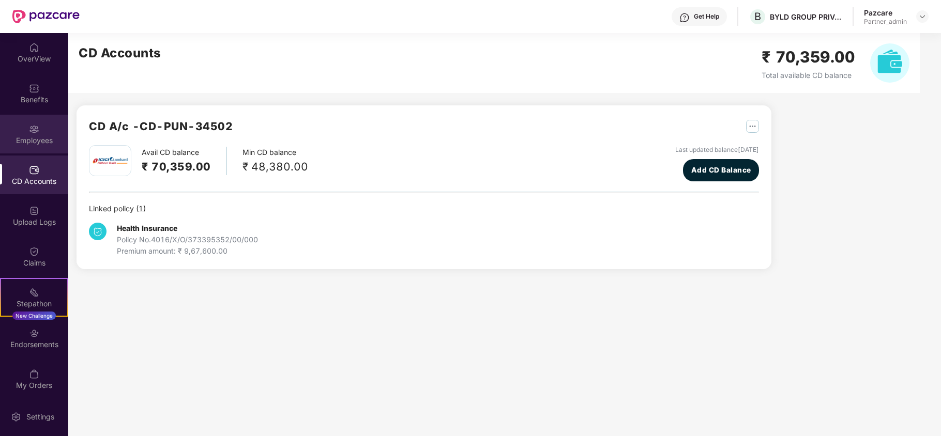
click at [17, 137] on div "Employees" at bounding box center [34, 140] width 68 height 10
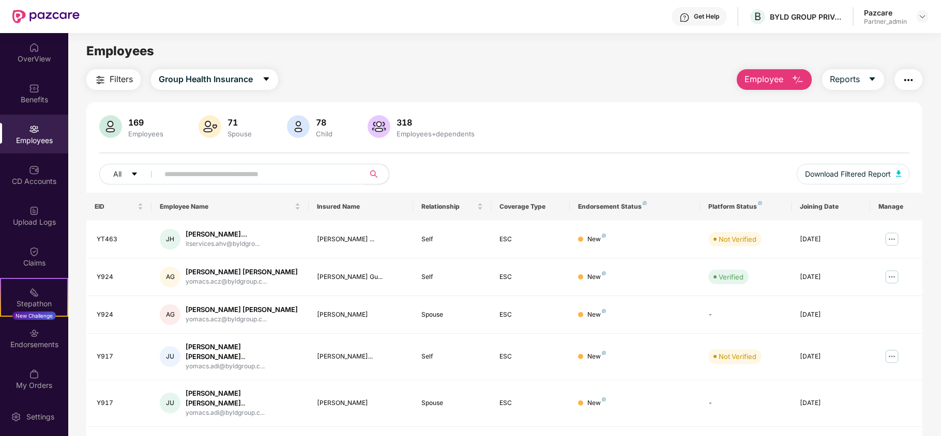
click at [103, 84] on img "button" at bounding box center [100, 80] width 12 height 12
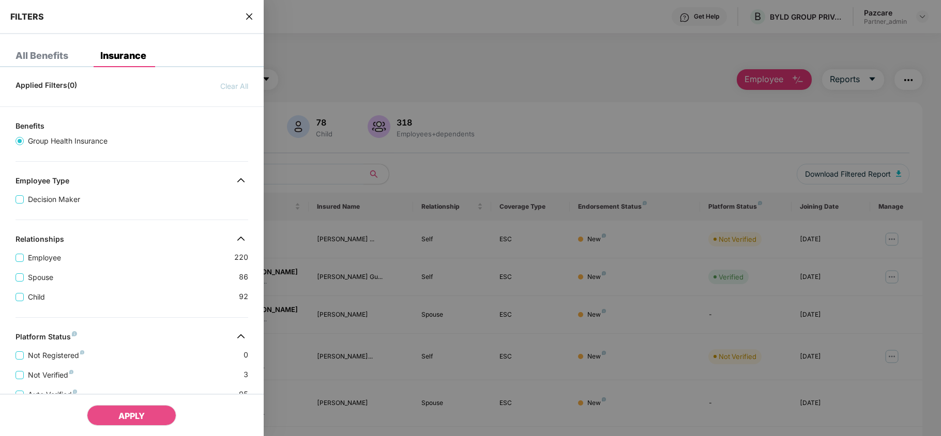
scroll to position [229, 0]
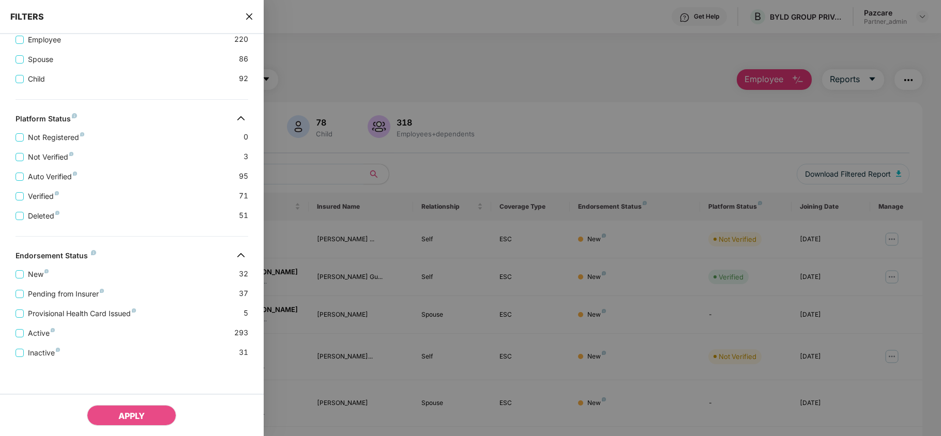
click at [247, 19] on icon "close" at bounding box center [249, 16] width 6 height 6
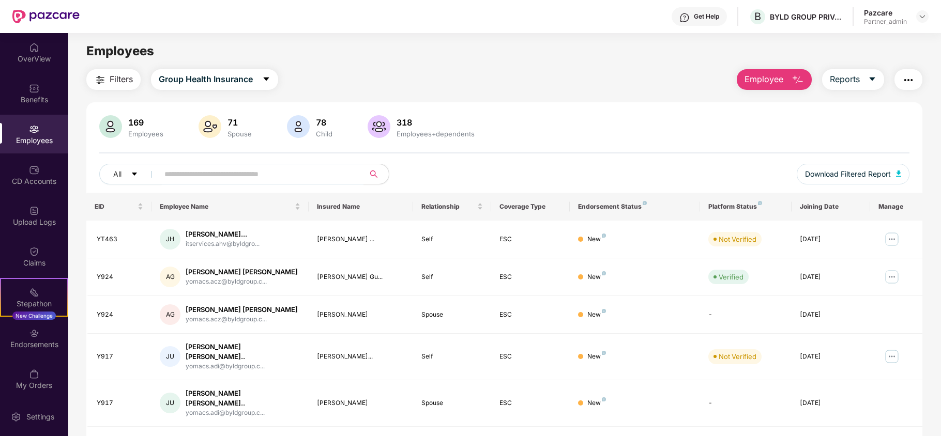
click at [908, 79] on img "button" at bounding box center [908, 80] width 12 height 12
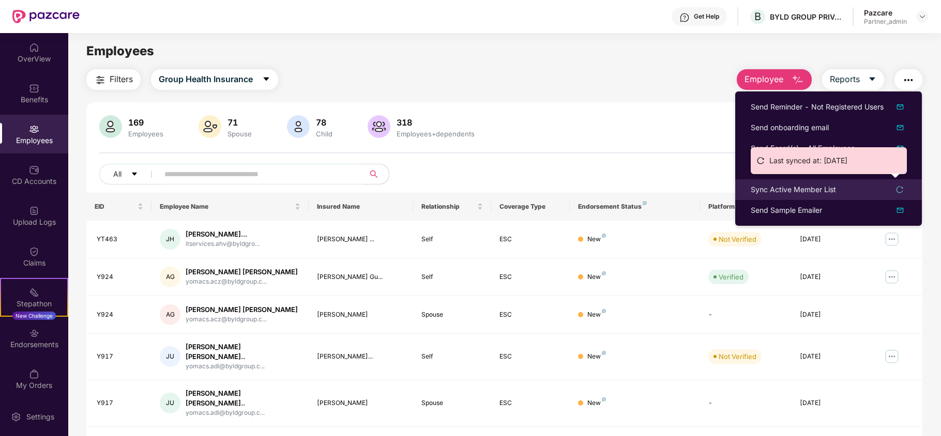
click at [794, 185] on div "Sync Active Member List" at bounding box center [792, 189] width 85 height 11
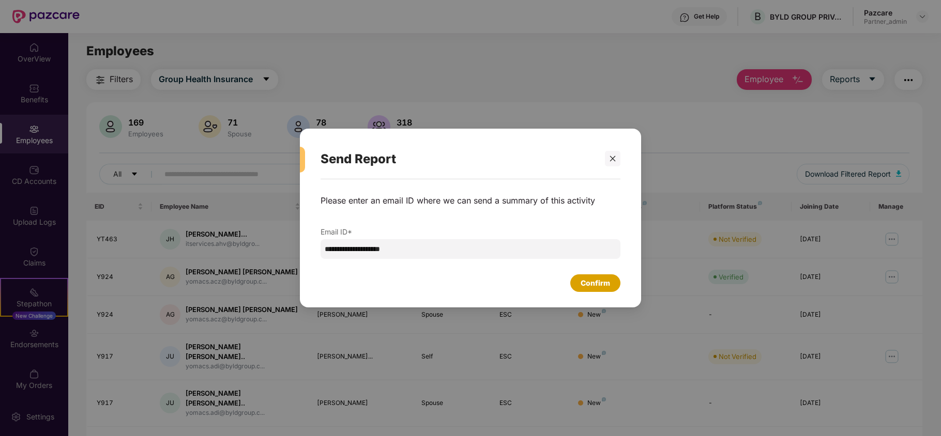
click at [592, 284] on div "Confirm" at bounding box center [594, 283] width 29 height 11
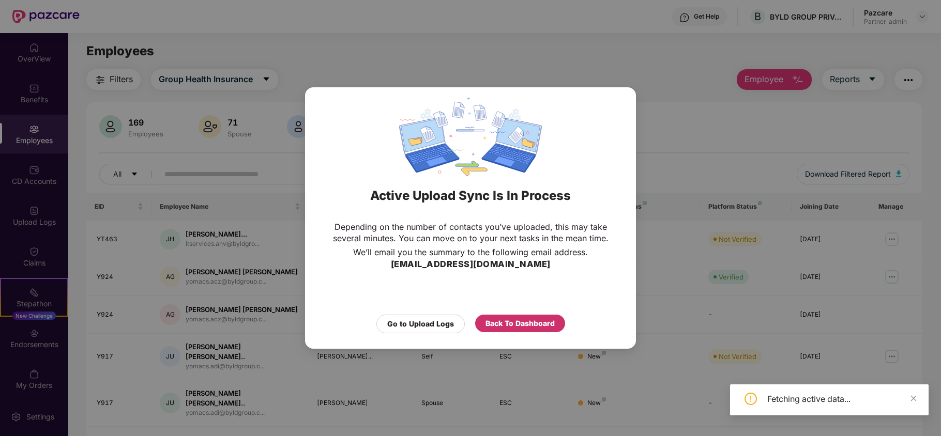
click at [532, 321] on div "Back To Dashboard" at bounding box center [519, 323] width 69 height 11
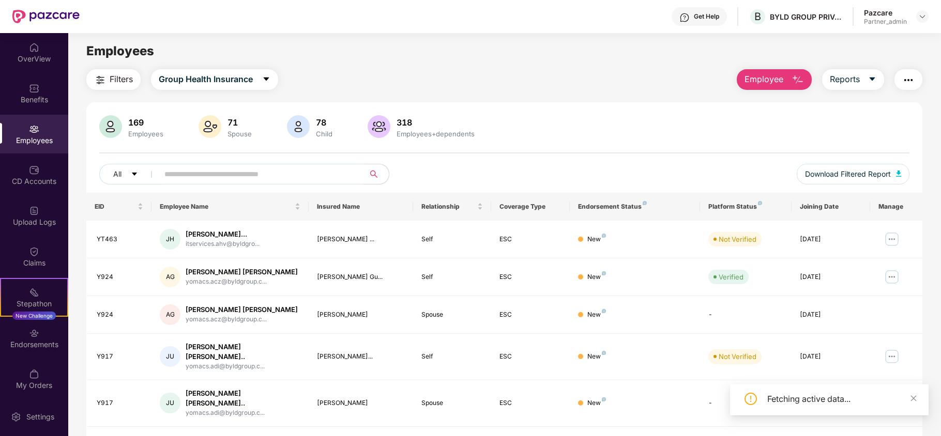
click at [104, 74] on img "button" at bounding box center [100, 80] width 12 height 12
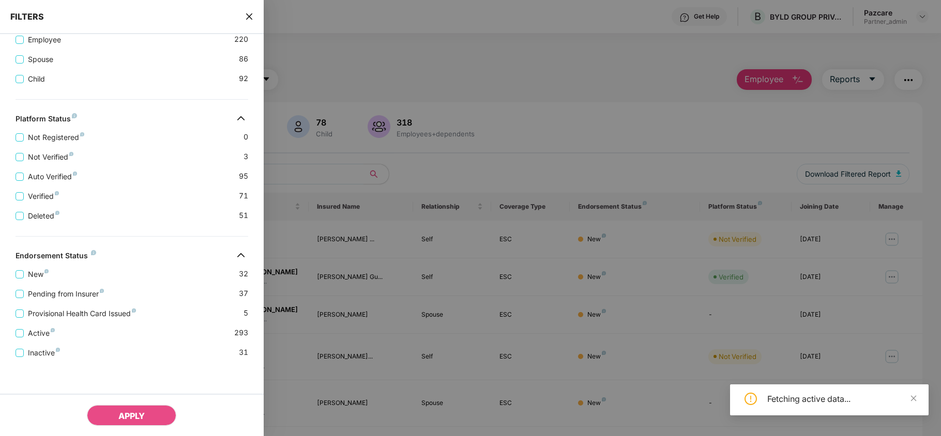
drag, startPoint x: 245, startPoint y: 13, endPoint x: 395, endPoint y: 171, distance: 217.5
click at [245, 14] on icon "close" at bounding box center [249, 16] width 8 height 8
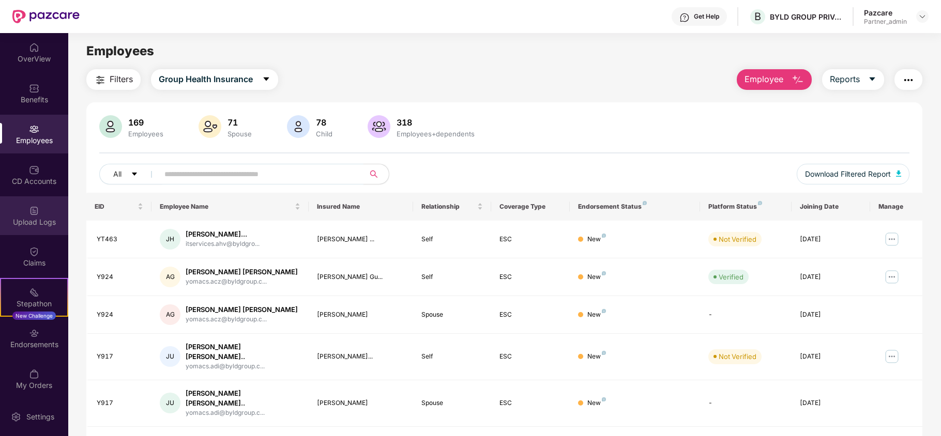
click at [29, 221] on div "Upload Logs" at bounding box center [34, 222] width 68 height 10
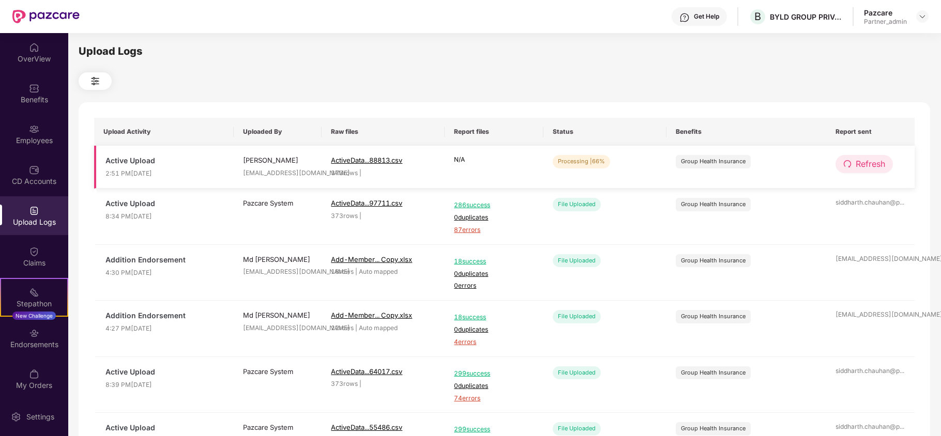
click at [860, 164] on span "Refresh" at bounding box center [869, 164] width 29 height 13
click at [860, 164] on span "Refresh" at bounding box center [870, 164] width 29 height 13
click at [852, 160] on button "Refresh" at bounding box center [863, 164] width 57 height 18
click at [852, 162] on button "Refresh" at bounding box center [863, 164] width 57 height 18
click at [852, 162] on button "Refresh" at bounding box center [864, 164] width 58 height 18
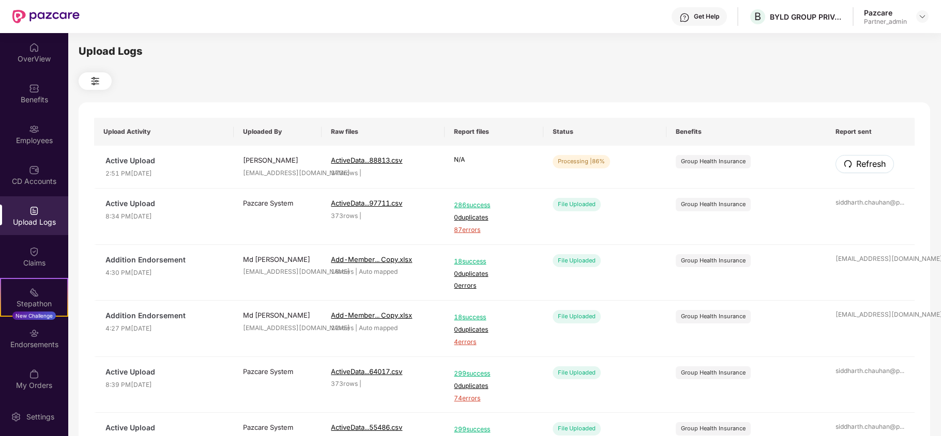
click at [852, 162] on button "Refresh" at bounding box center [864, 164] width 58 height 18
click at [858, 161] on span "Refresh" at bounding box center [869, 164] width 29 height 13
click at [858, 161] on span "Refresh" at bounding box center [870, 164] width 29 height 13
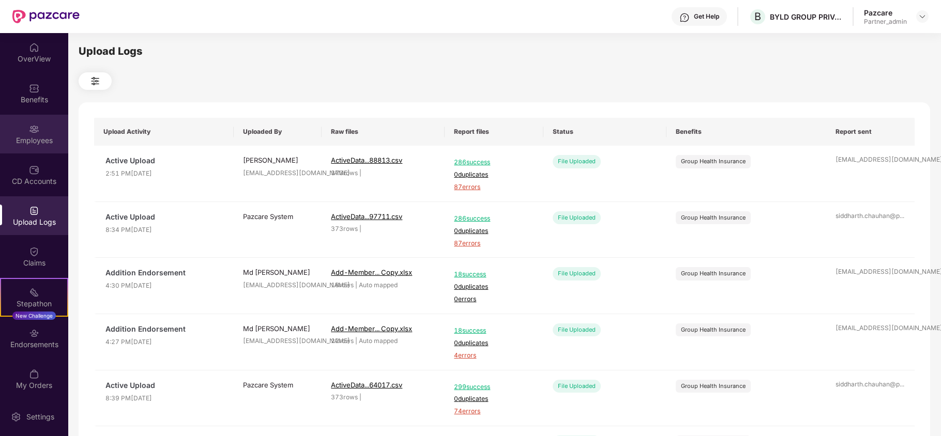
click at [31, 143] on div "Employees" at bounding box center [34, 140] width 68 height 10
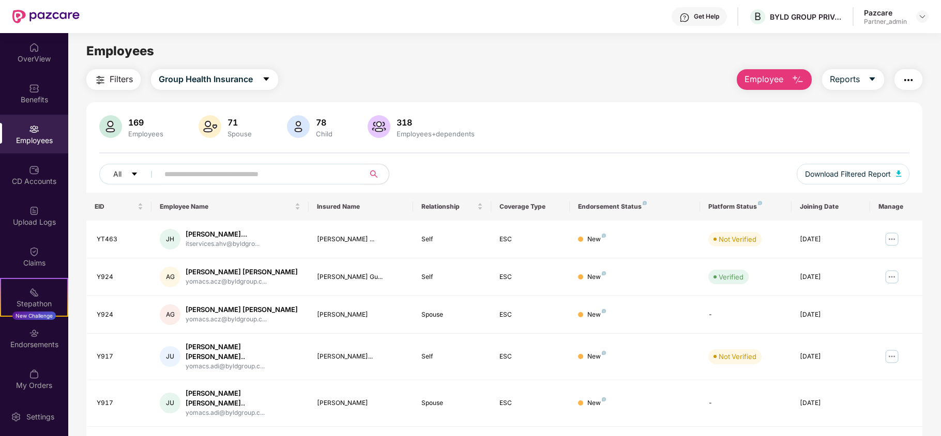
click at [910, 78] on img "button" at bounding box center [908, 80] width 12 height 12
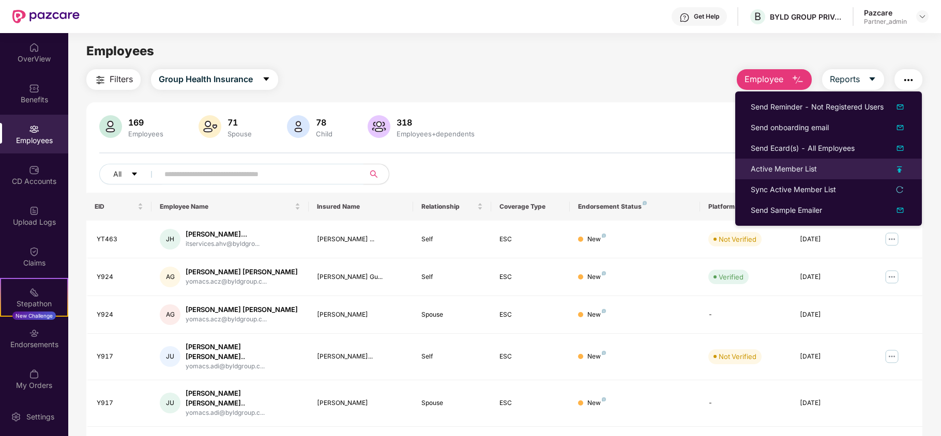
click at [779, 171] on div "Active Member List" at bounding box center [783, 168] width 66 height 11
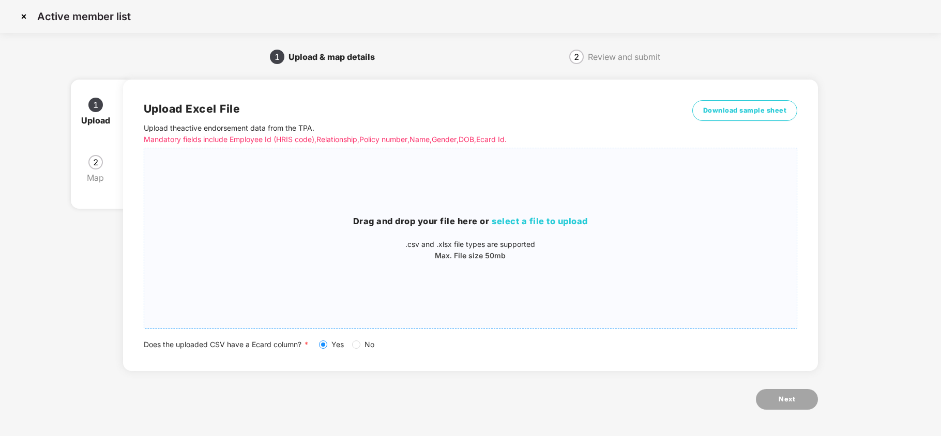
click at [555, 222] on span "select a file to upload" at bounding box center [540, 221] width 96 height 10
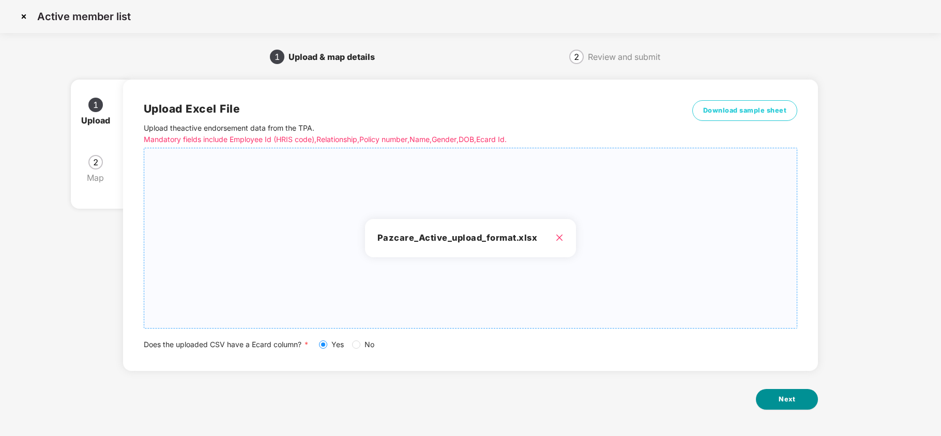
click at [801, 406] on button "Next" at bounding box center [787, 399] width 62 height 21
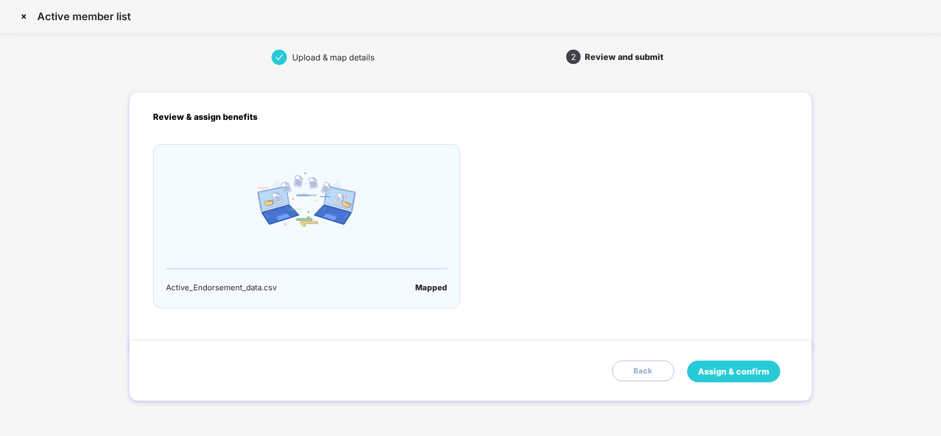
click at [737, 371] on span "Assign & confirm" at bounding box center [733, 371] width 71 height 13
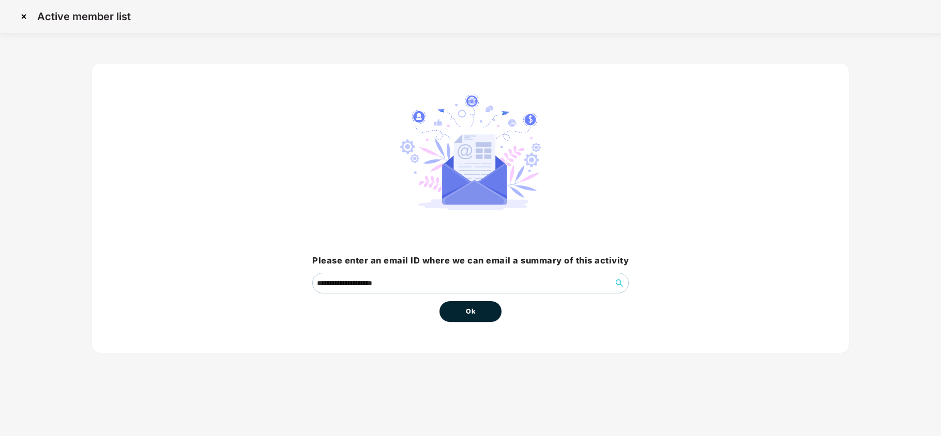
click at [472, 312] on span "Ok" at bounding box center [470, 311] width 9 height 10
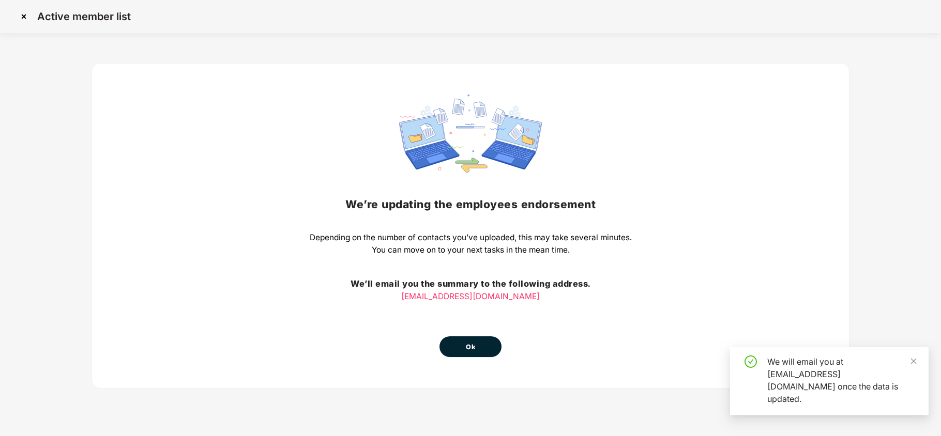
click at [480, 340] on button "Ok" at bounding box center [470, 346] width 62 height 21
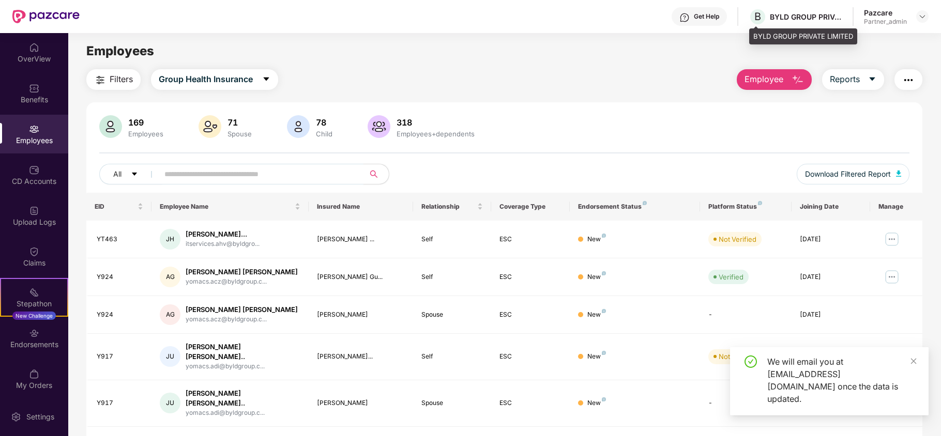
click at [779, 17] on div "BYLD GROUP PRIVATE LIMITED" at bounding box center [806, 17] width 72 height 10
click at [916, 15] on div at bounding box center [922, 16] width 12 height 12
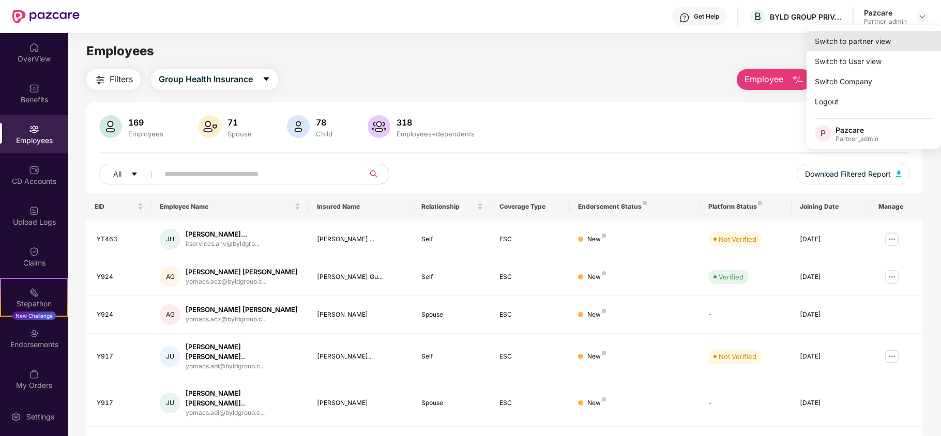
click at [838, 40] on div "Switch to partner view" at bounding box center [873, 41] width 134 height 20
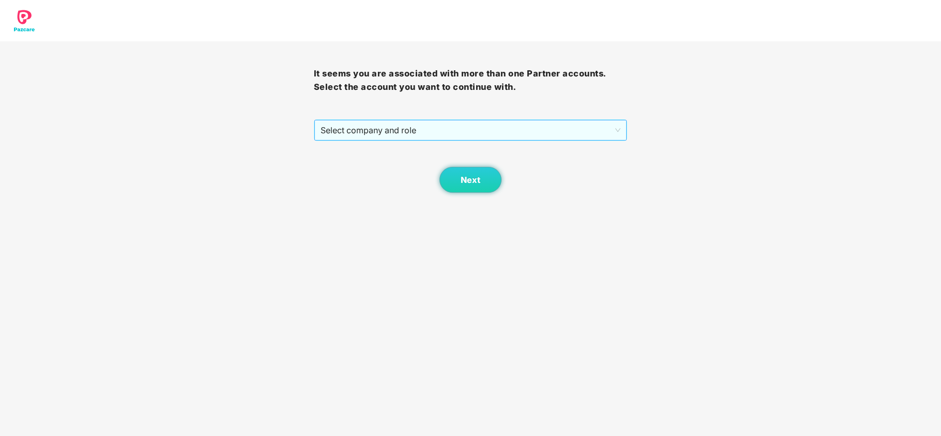
click at [371, 135] on span "Select company and role" at bounding box center [470, 130] width 300 height 20
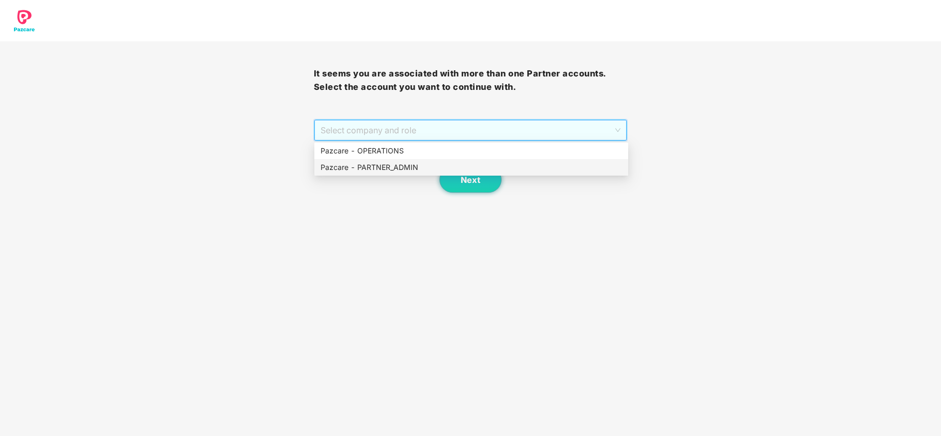
click at [360, 163] on div "Pazcare - PARTNER_ADMIN" at bounding box center [470, 167] width 301 height 11
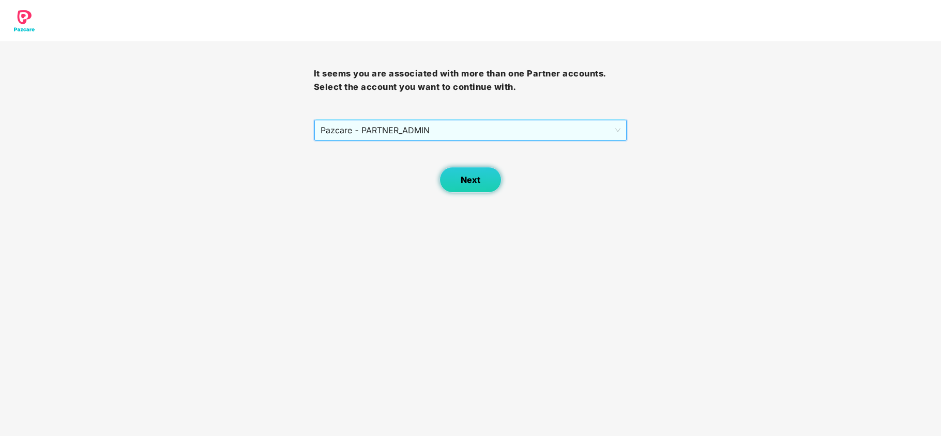
click at [469, 183] on span "Next" at bounding box center [471, 180] width 20 height 10
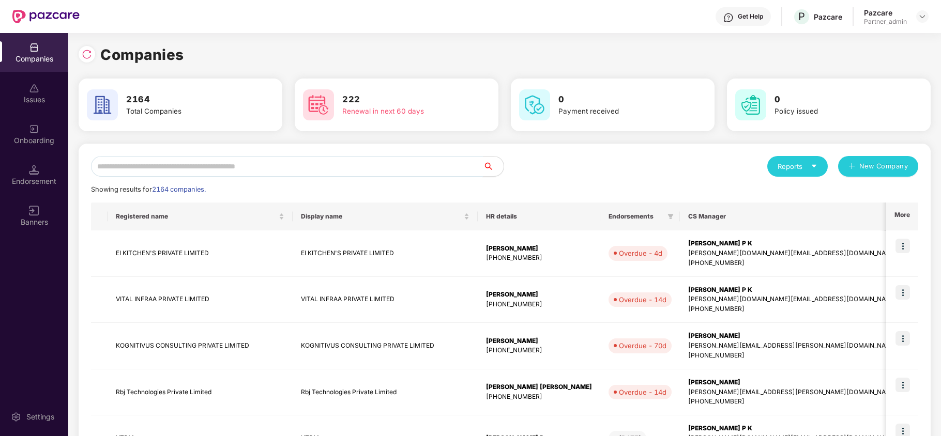
click at [144, 168] on input "text" at bounding box center [287, 166] width 392 height 21
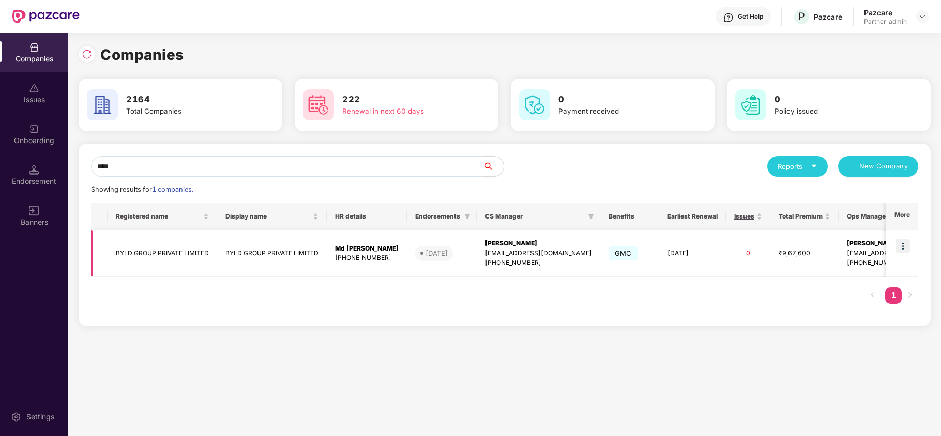
type input "****"
click at [131, 247] on td "BYLD GROUP PRIVATE LIMITED" at bounding box center [163, 254] width 110 height 47
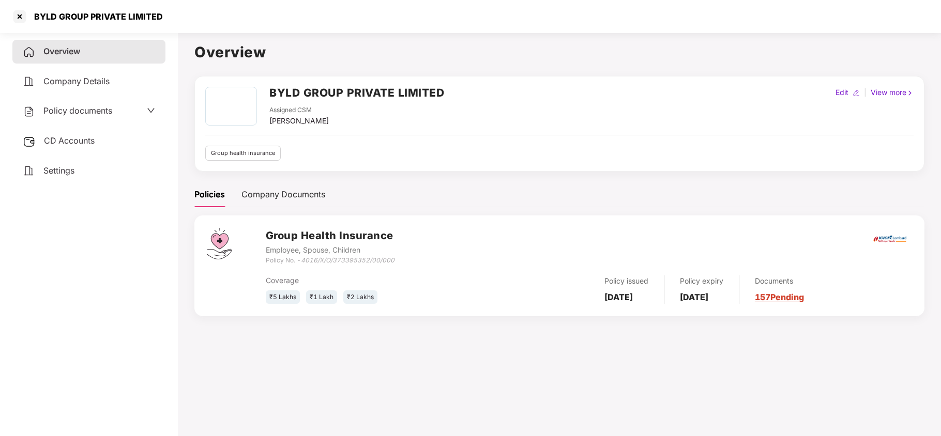
click at [60, 110] on span "Policy documents" at bounding box center [77, 110] width 69 height 10
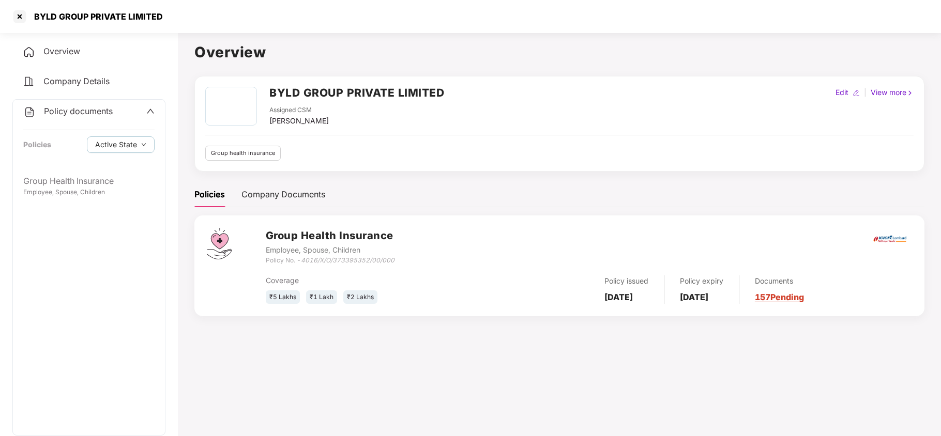
click at [76, 166] on div "Policy documents Policies Active State" at bounding box center [89, 135] width 152 height 70
click at [76, 171] on div "Group Health Insurance Employee, Spouse, Children" at bounding box center [89, 186] width 152 height 33
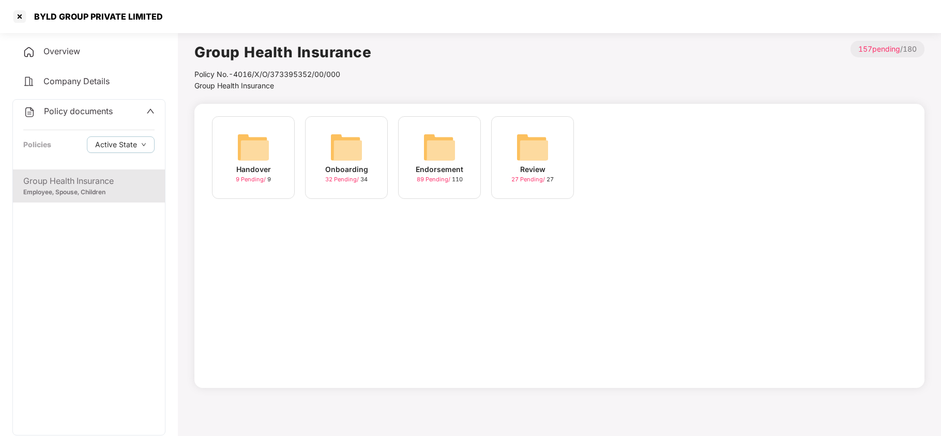
click at [419, 154] on div "Endorsement 89 Pending / 110" at bounding box center [439, 157] width 83 height 83
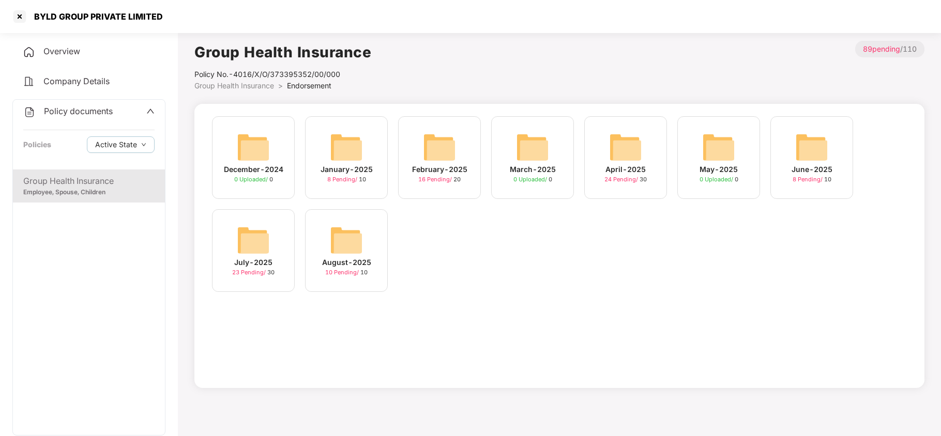
click at [354, 241] on img at bounding box center [346, 240] width 33 height 33
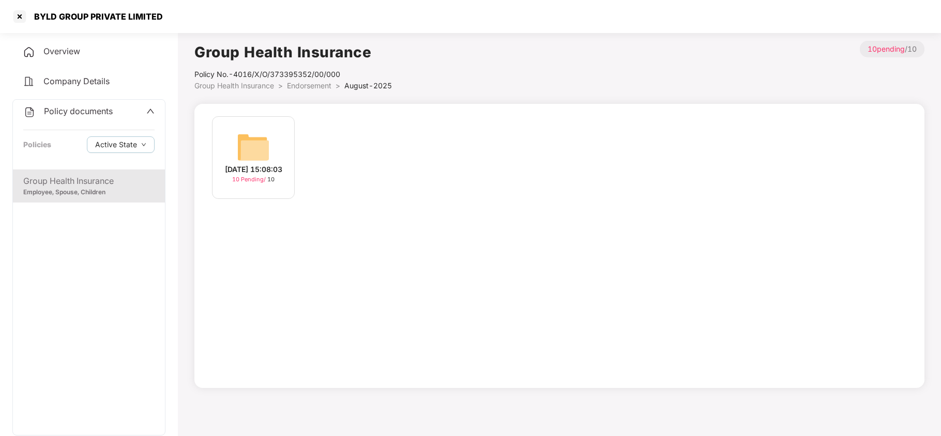
click at [240, 150] on img at bounding box center [253, 147] width 33 height 33
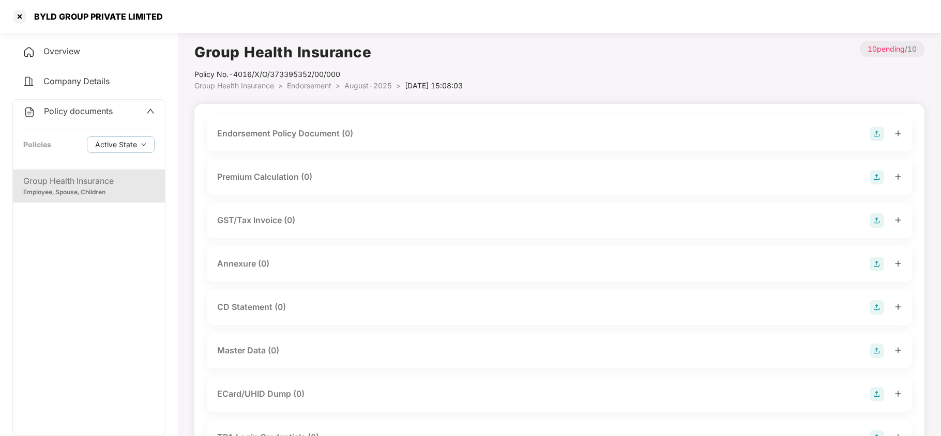
click at [877, 131] on img at bounding box center [876, 134] width 14 height 14
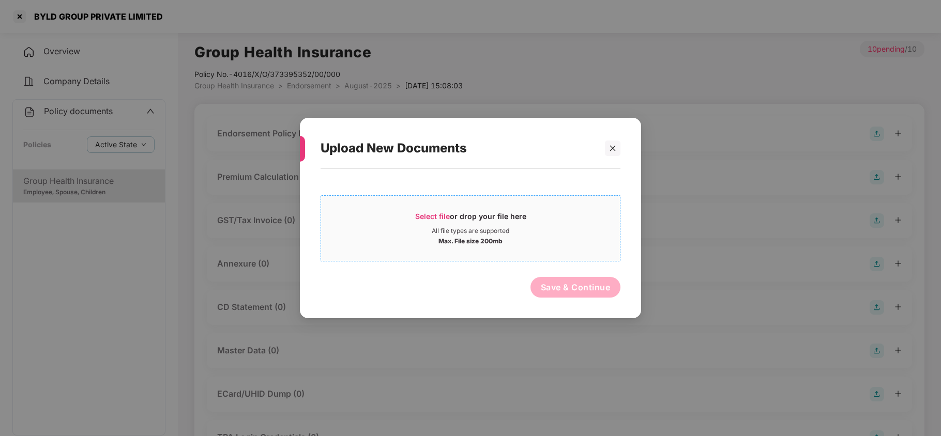
click at [416, 212] on span "Select file" at bounding box center [432, 216] width 35 height 9
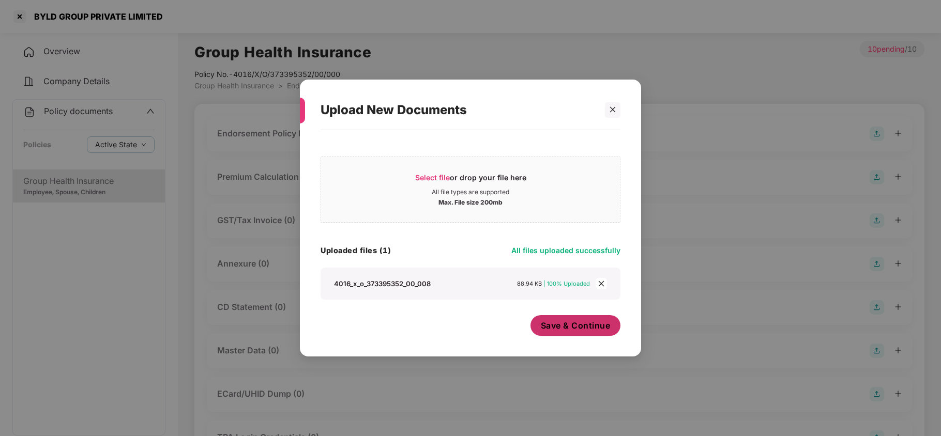
click at [578, 327] on span "Save & Continue" at bounding box center [576, 325] width 70 height 11
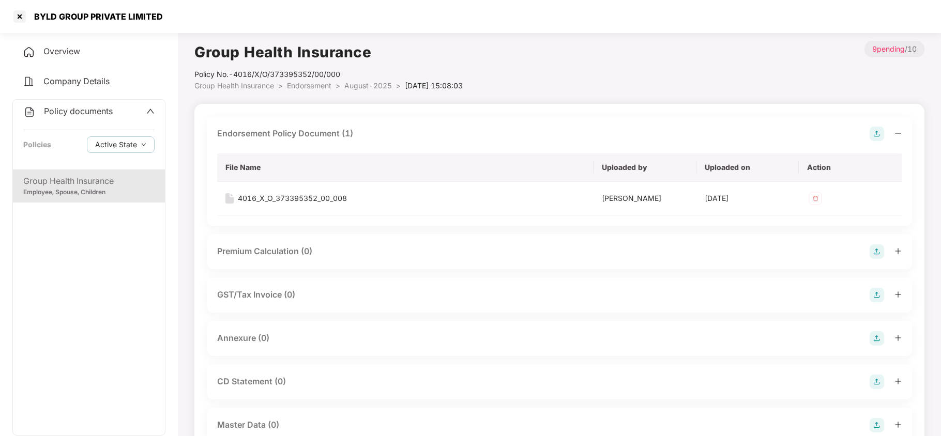
click at [879, 340] on img at bounding box center [876, 338] width 14 height 14
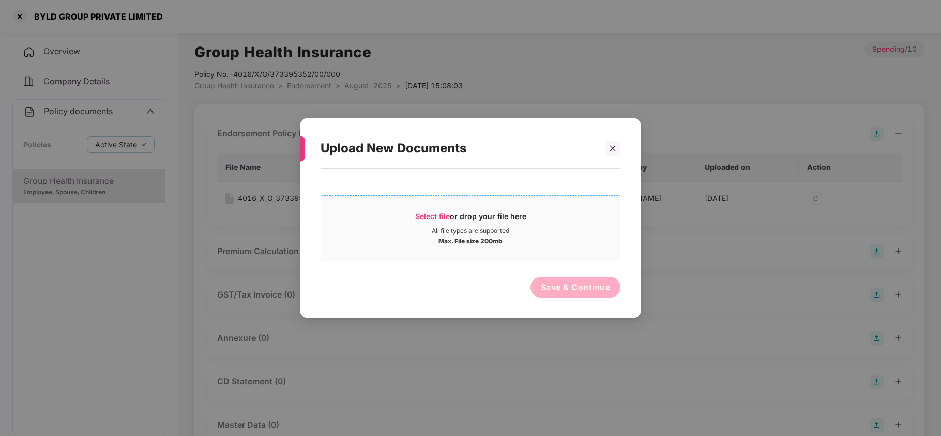
click at [426, 218] on span "Select file" at bounding box center [432, 216] width 35 height 9
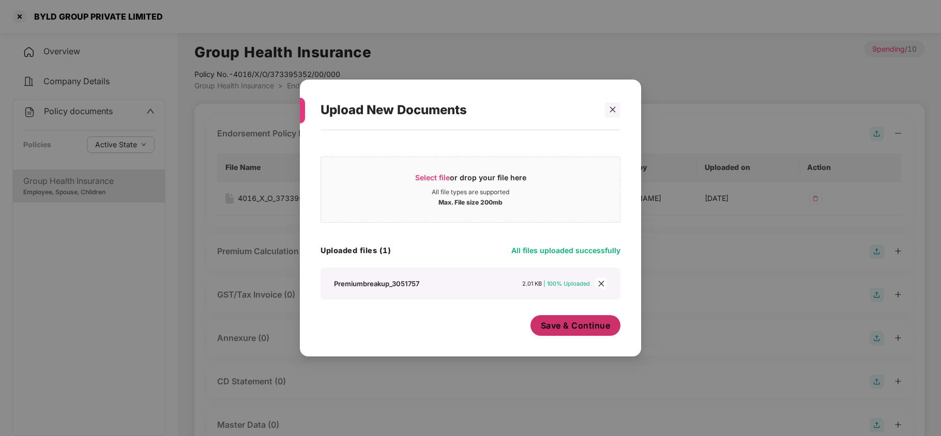
click at [564, 326] on span "Save & Continue" at bounding box center [576, 325] width 70 height 11
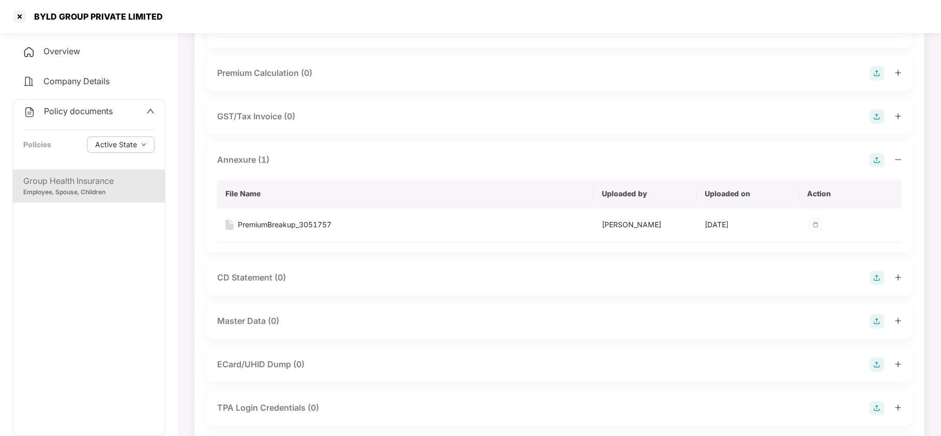
scroll to position [207, 0]
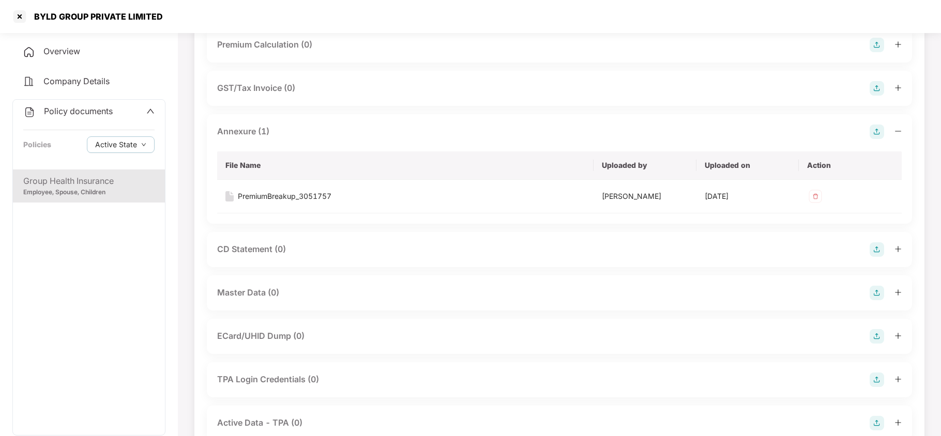
click at [871, 294] on img at bounding box center [876, 293] width 14 height 14
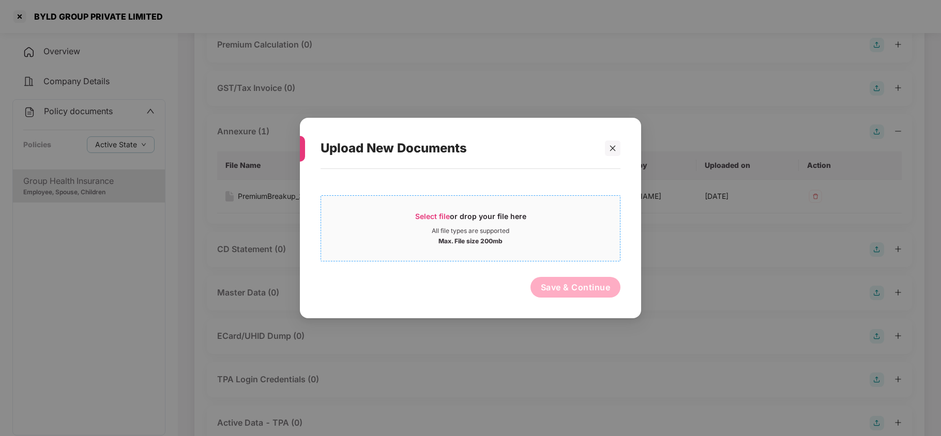
click at [430, 215] on span "Select file" at bounding box center [432, 216] width 35 height 9
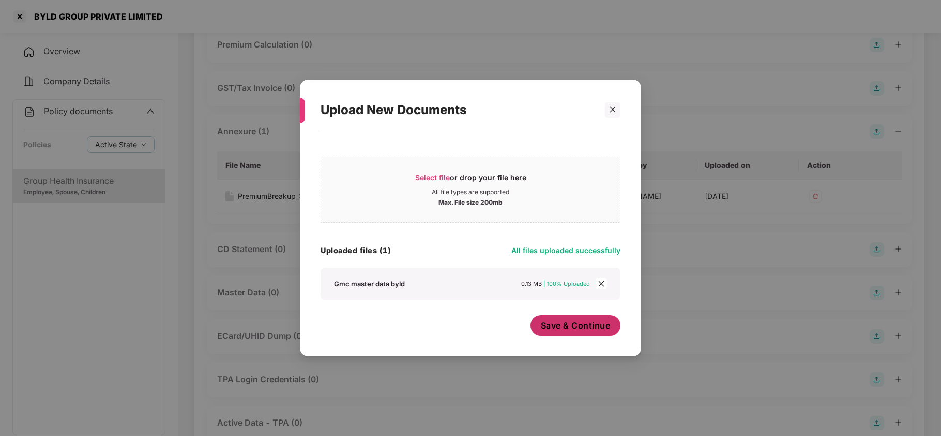
click at [576, 328] on span "Save & Continue" at bounding box center [576, 325] width 70 height 11
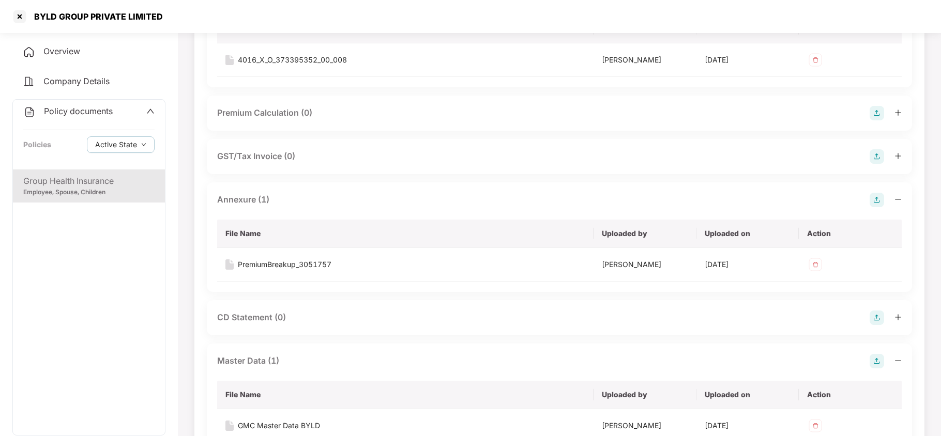
scroll to position [137, 0]
click at [13, 16] on div at bounding box center [19, 16] width 17 height 17
